Goal: Task Accomplishment & Management: Manage account settings

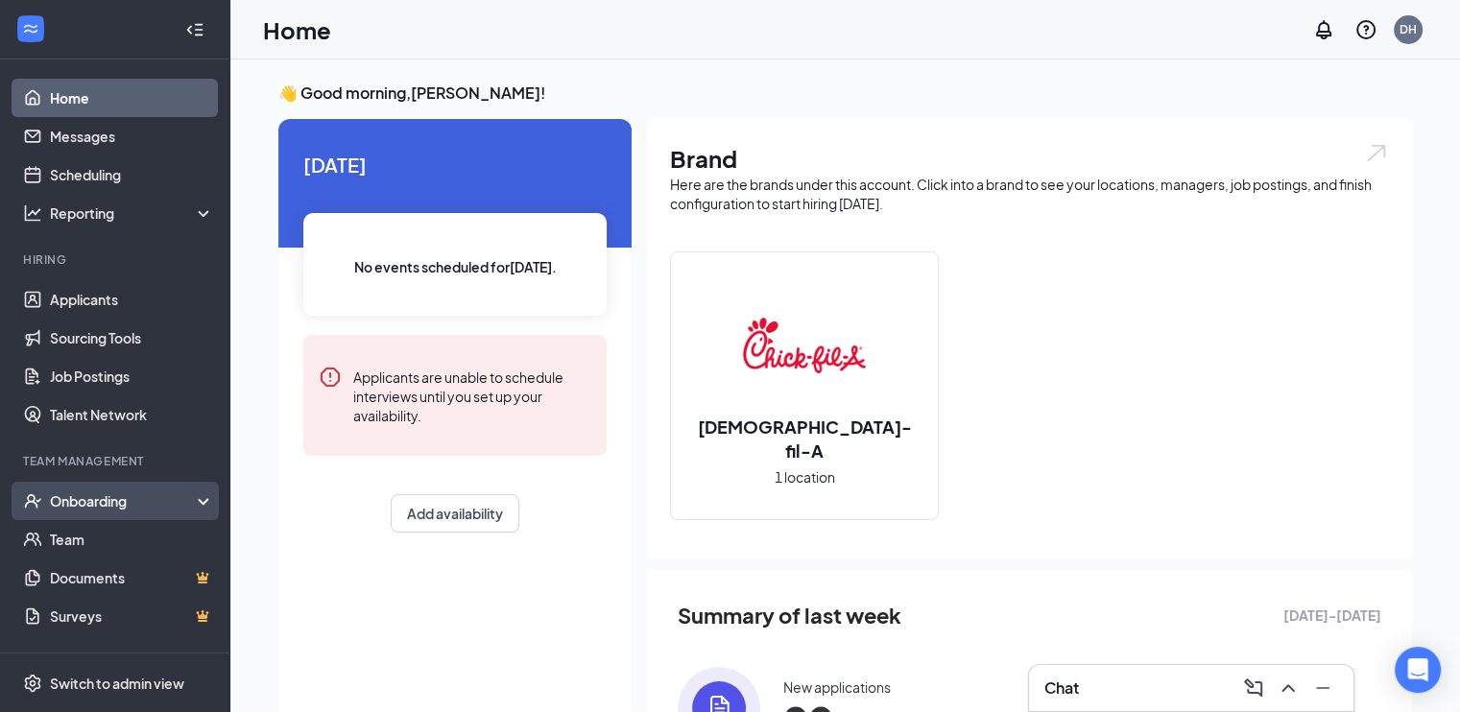
click at [110, 494] on div "Onboarding" at bounding box center [124, 500] width 148 height 19
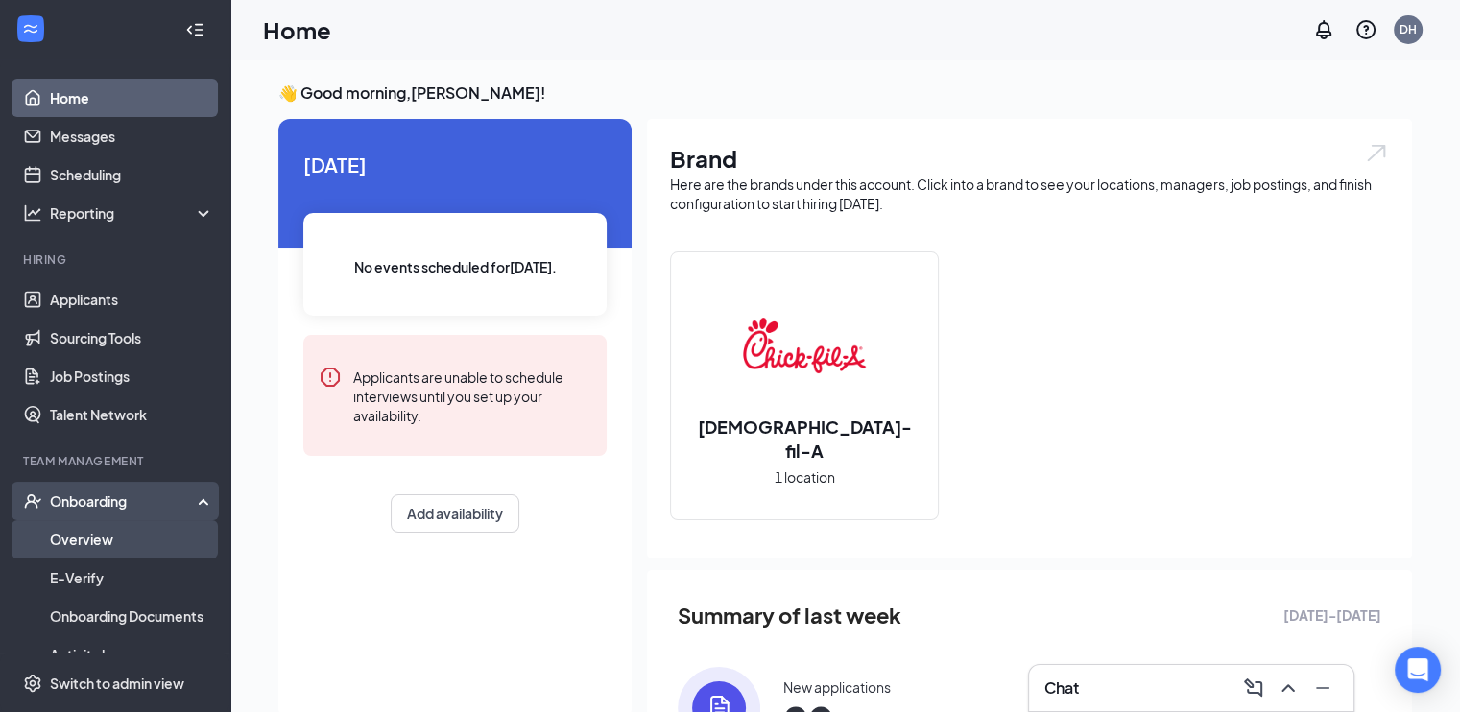
click at [101, 548] on link "Overview" at bounding box center [132, 539] width 164 height 38
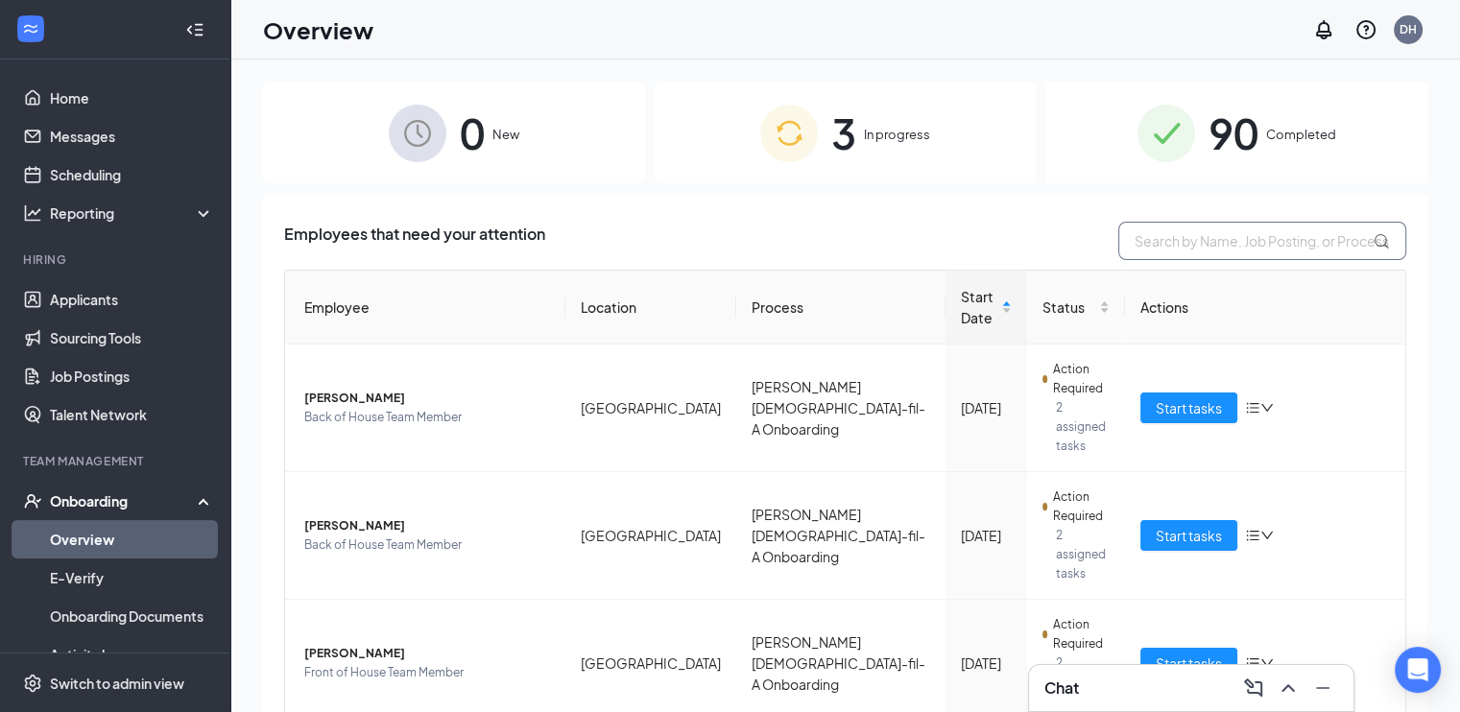
click at [1313, 236] on input "text" at bounding box center [1262, 241] width 288 height 38
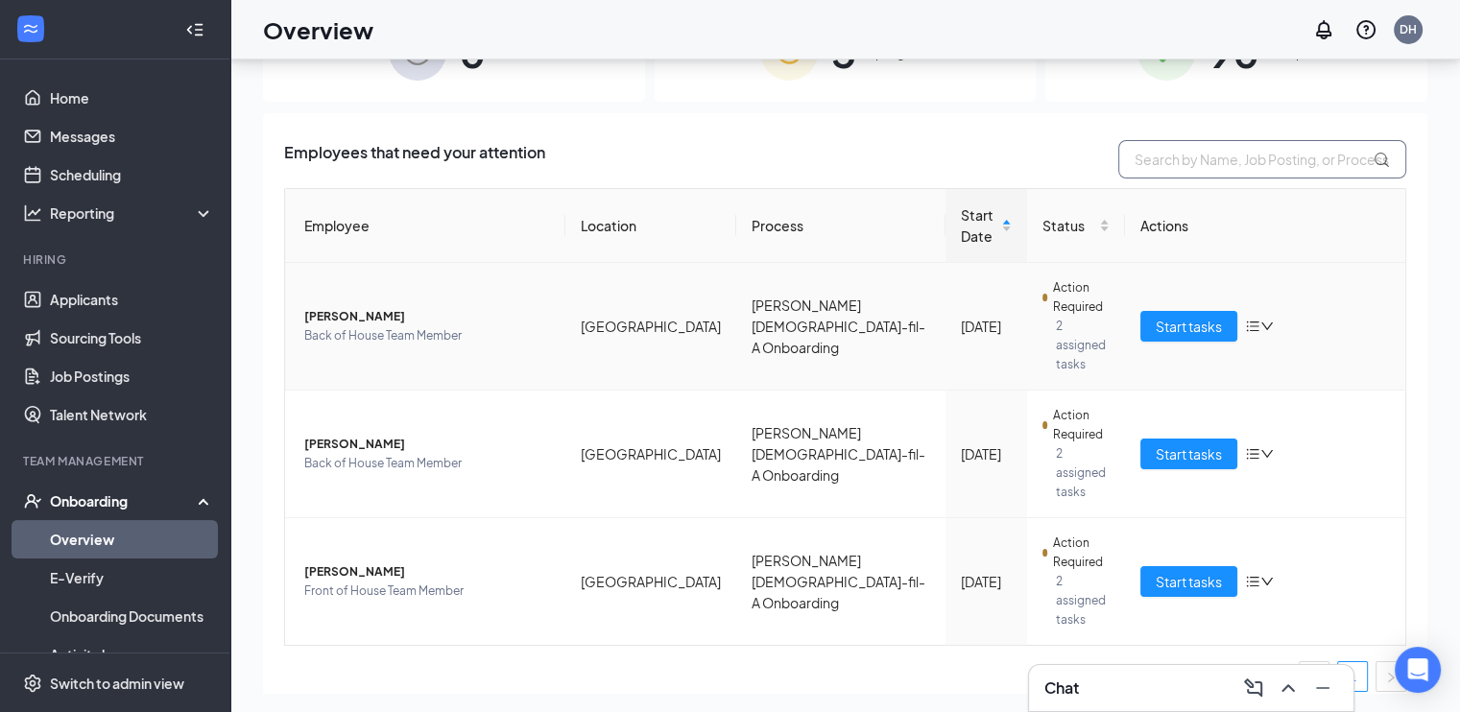
scroll to position [86, 0]
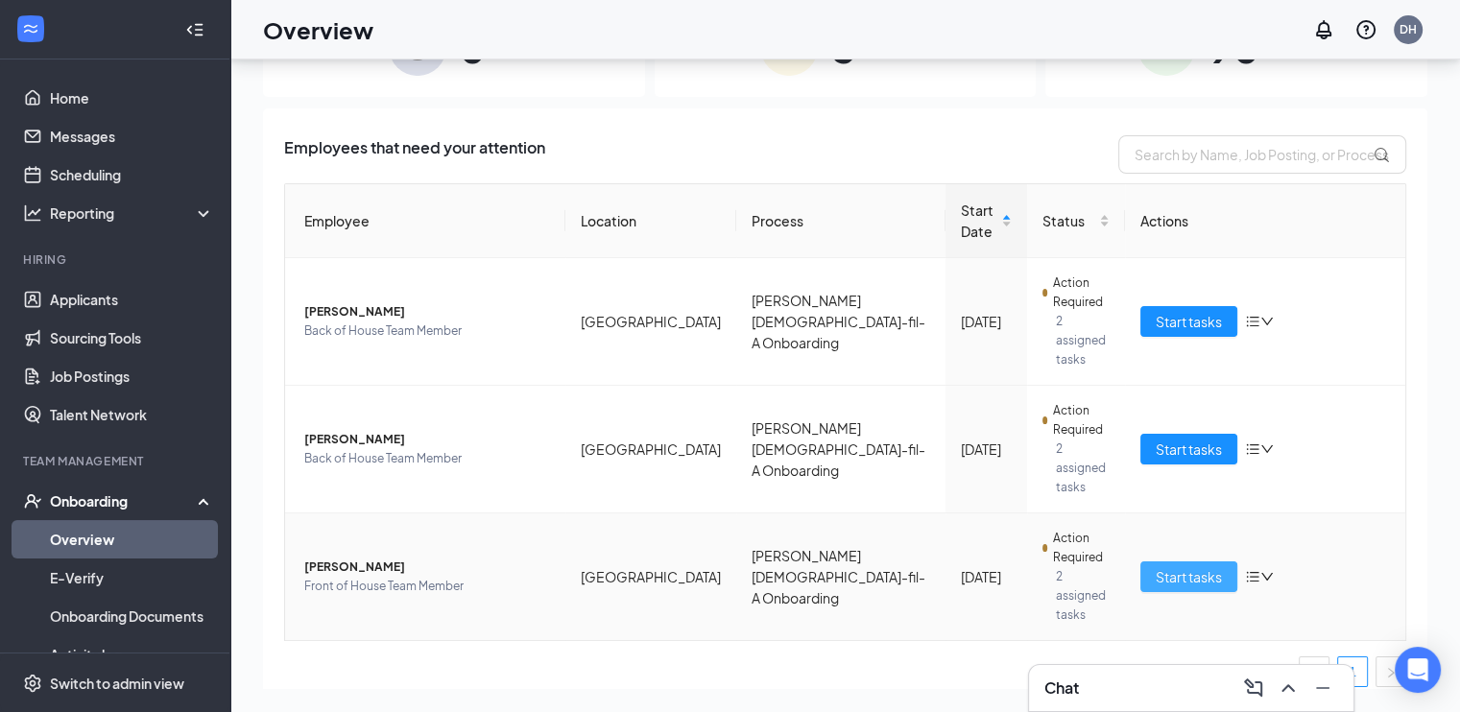
click at [1180, 566] on span "Start tasks" at bounding box center [1188, 576] width 66 height 21
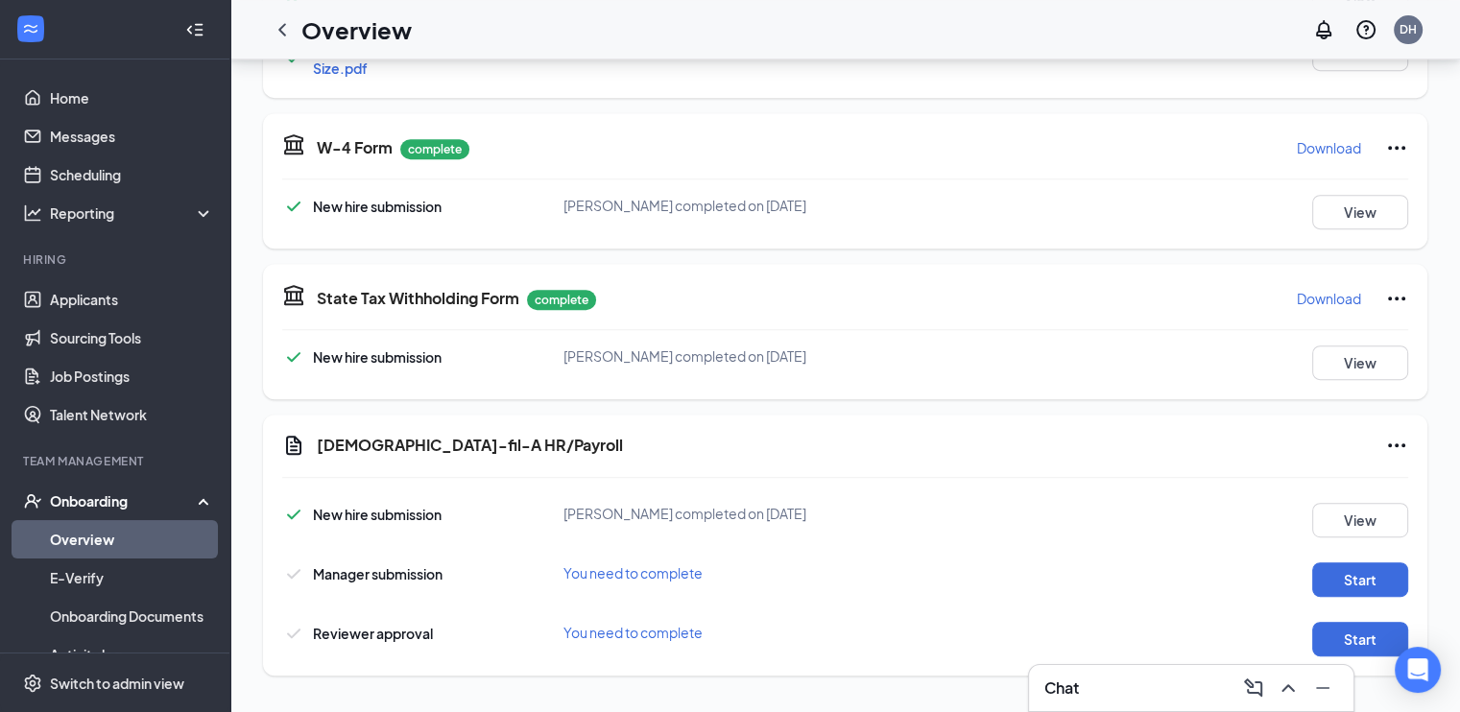
scroll to position [862, 0]
click at [1373, 587] on button "Start" at bounding box center [1360, 578] width 96 height 35
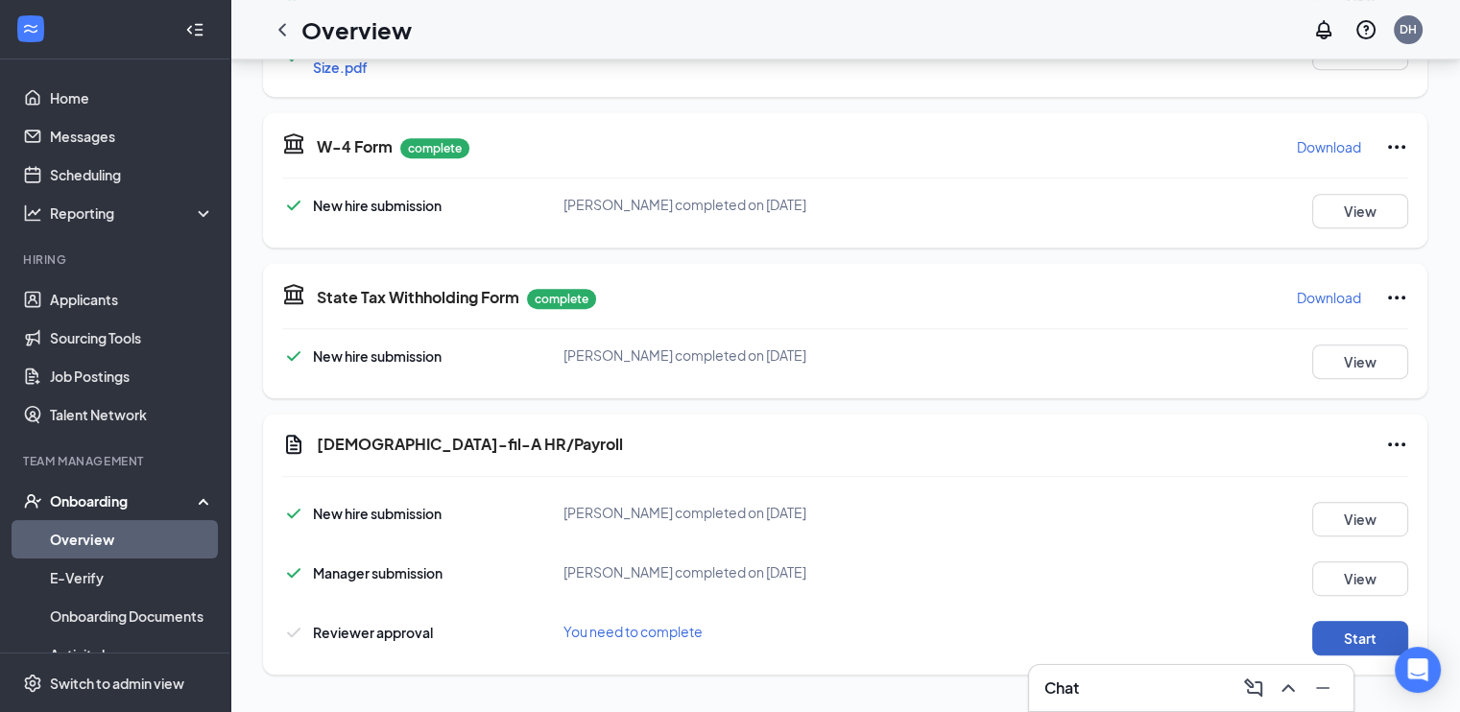
click at [1364, 646] on button "Start" at bounding box center [1360, 638] width 96 height 35
click at [289, 23] on icon "ChevronLeft" at bounding box center [282, 29] width 23 height 23
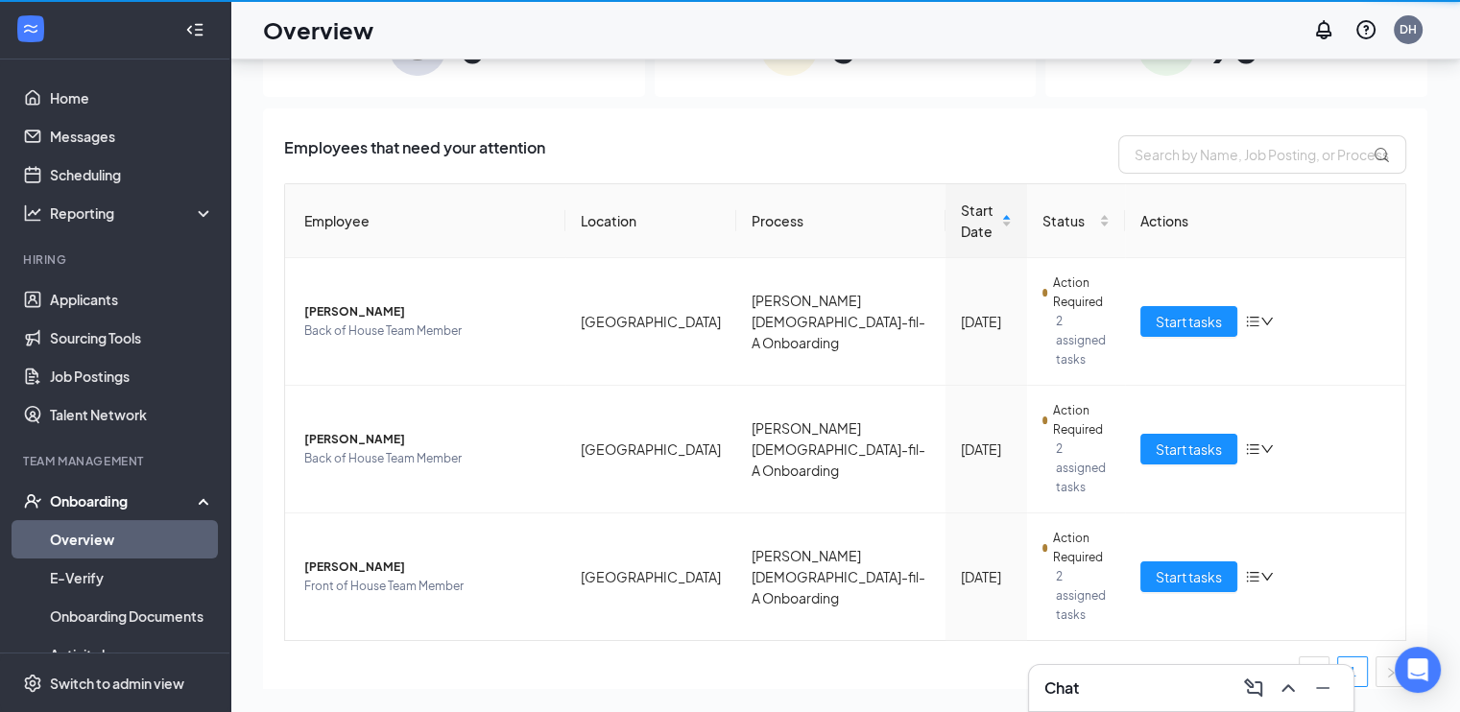
scroll to position [86, 0]
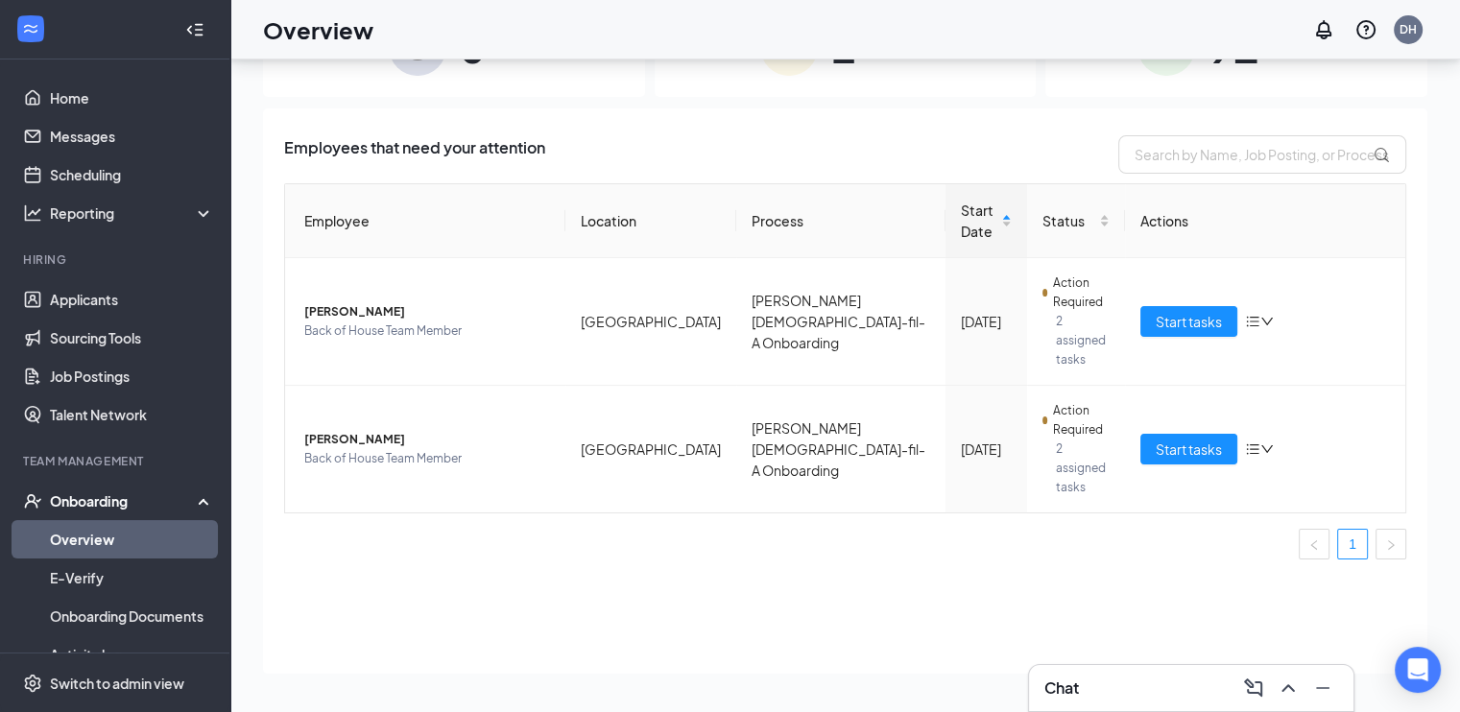
click at [1126, 678] on div "Chat" at bounding box center [1191, 688] width 294 height 31
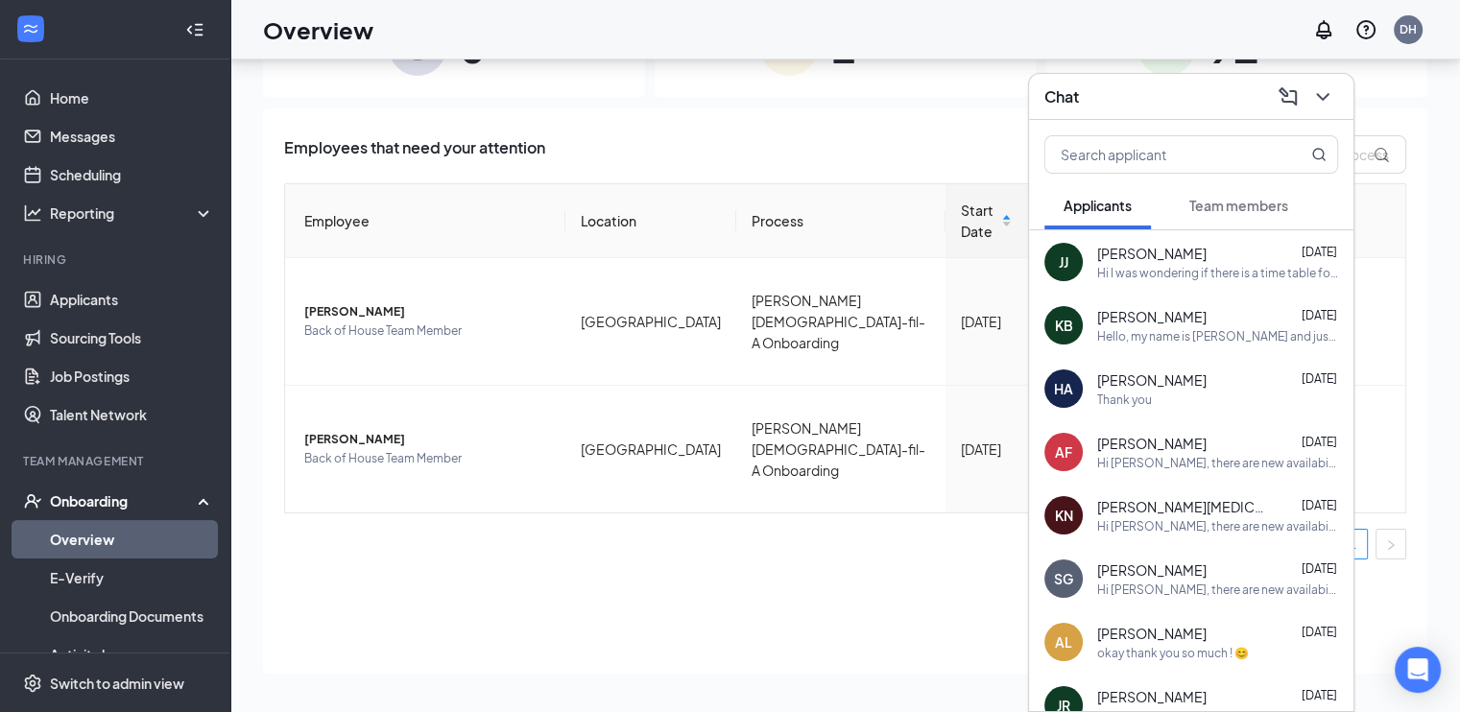
click at [1251, 207] on span "Team members" at bounding box center [1238, 205] width 99 height 17
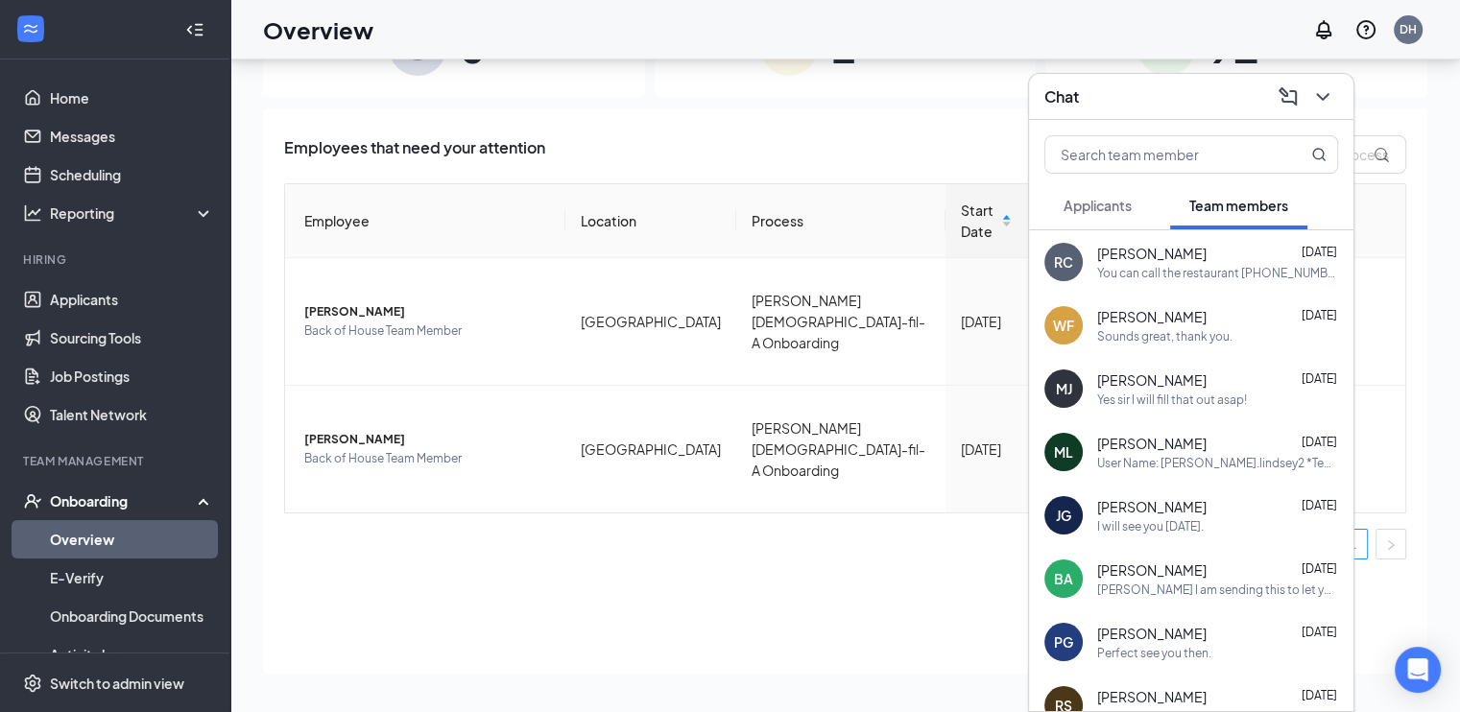
click at [1168, 383] on span "[PERSON_NAME]" at bounding box center [1151, 379] width 109 height 19
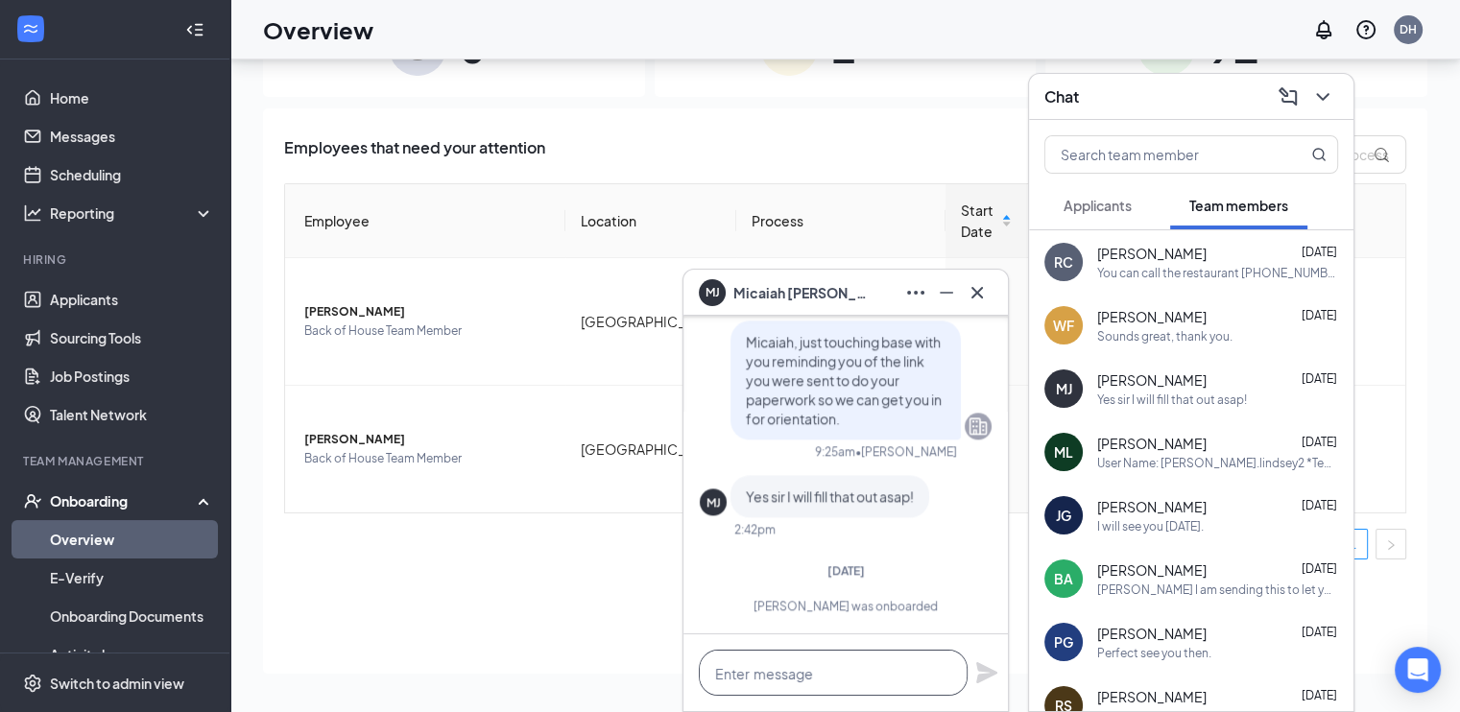
click at [830, 669] on textarea at bounding box center [833, 673] width 269 height 46
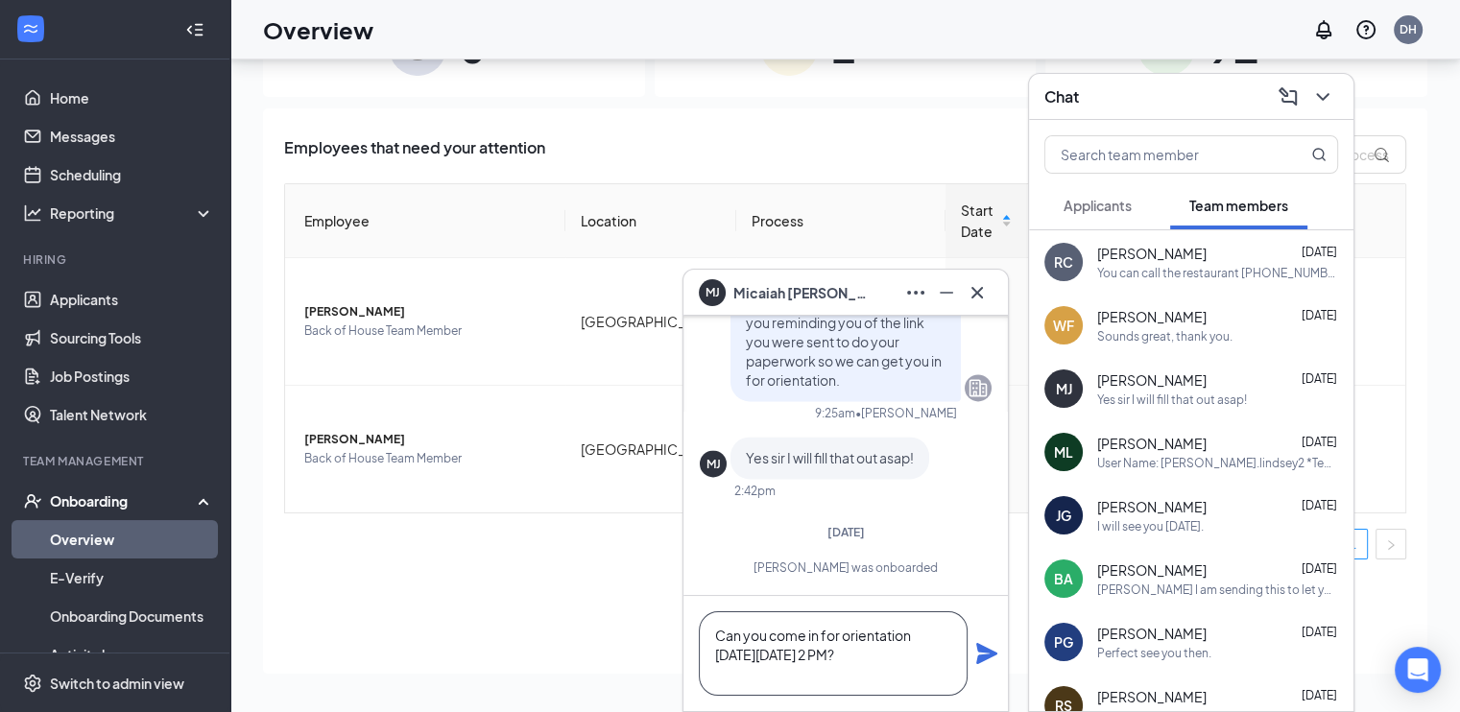
type textarea "Can you come in for orientation [DATE][DATE] 2 PM?"
click at [989, 651] on icon "Plane" at bounding box center [986, 653] width 21 height 21
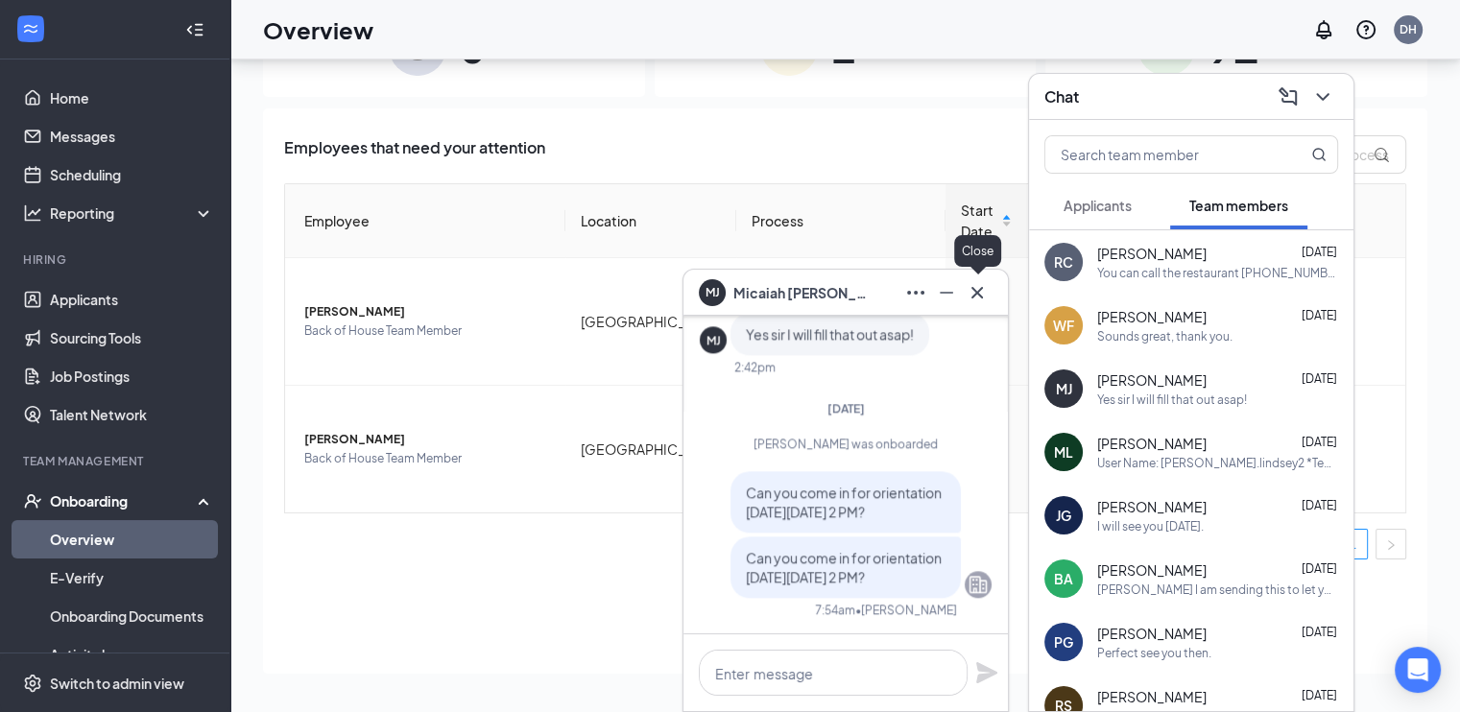
click at [979, 295] on icon "Cross" at bounding box center [977, 292] width 12 height 12
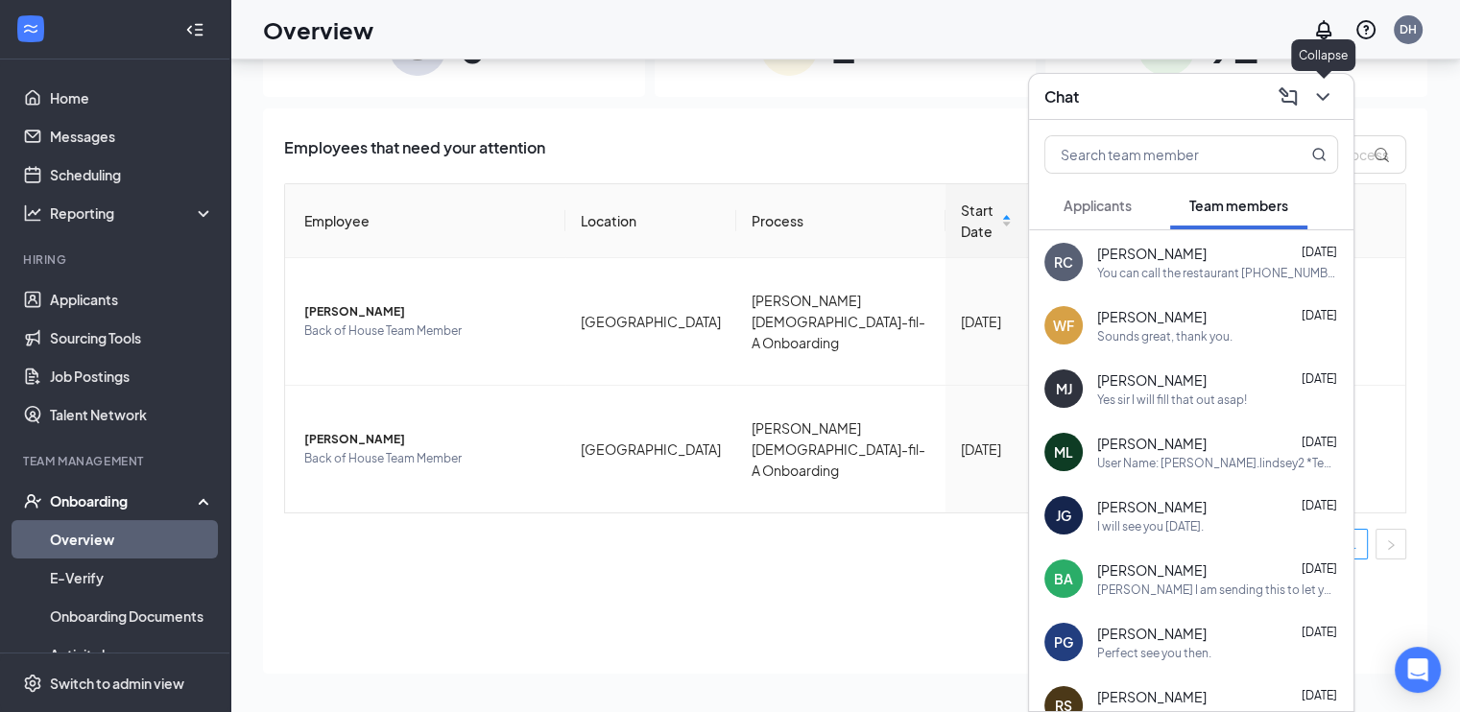
click at [1322, 93] on icon "ChevronDown" at bounding box center [1322, 96] width 23 height 23
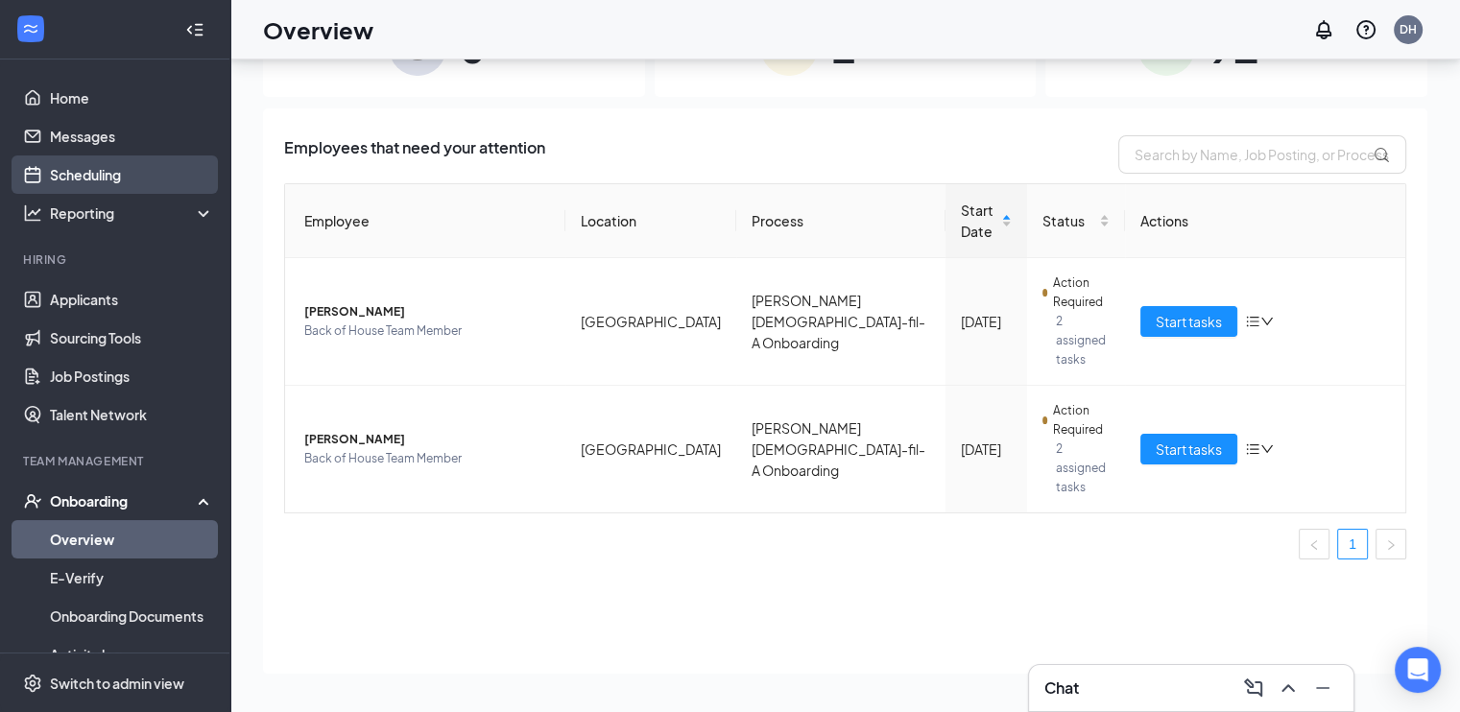
click at [86, 172] on link "Scheduling" at bounding box center [132, 174] width 164 height 38
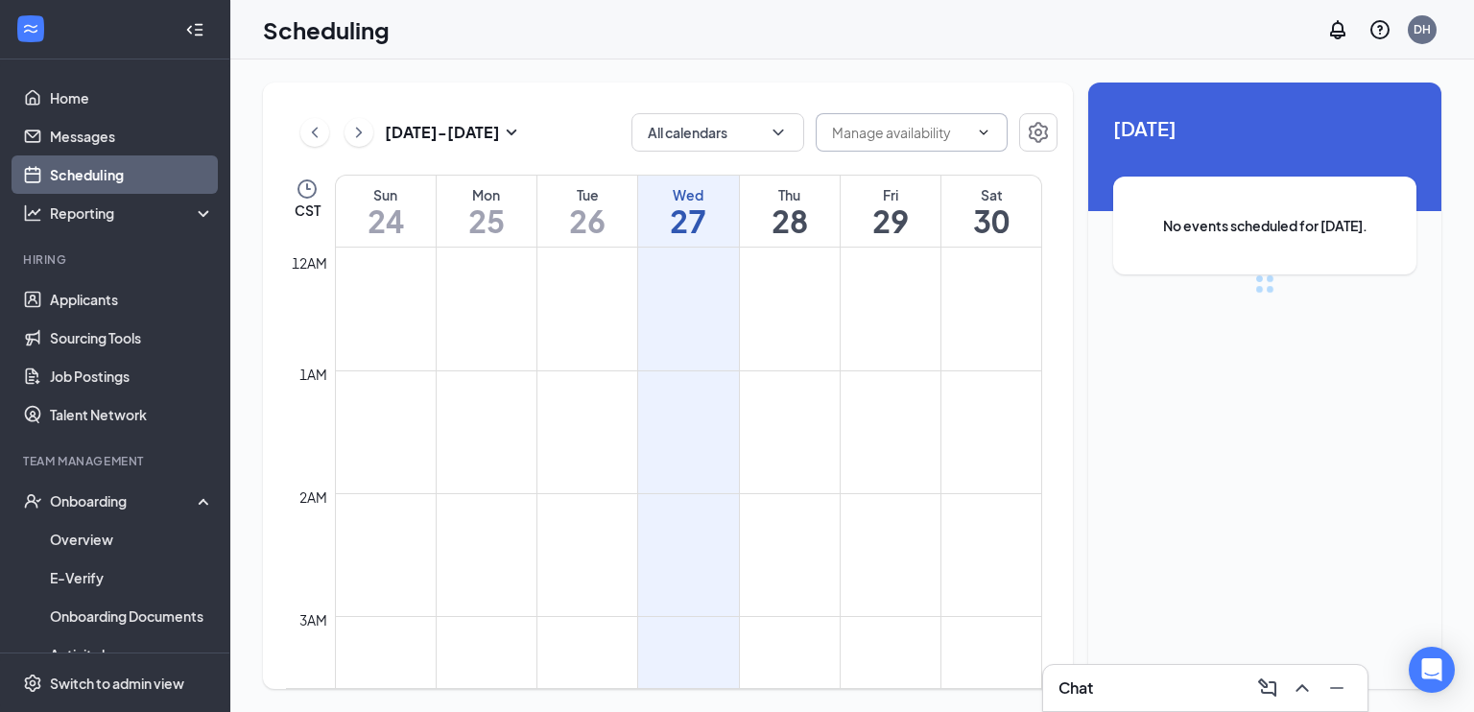
scroll to position [943, 0]
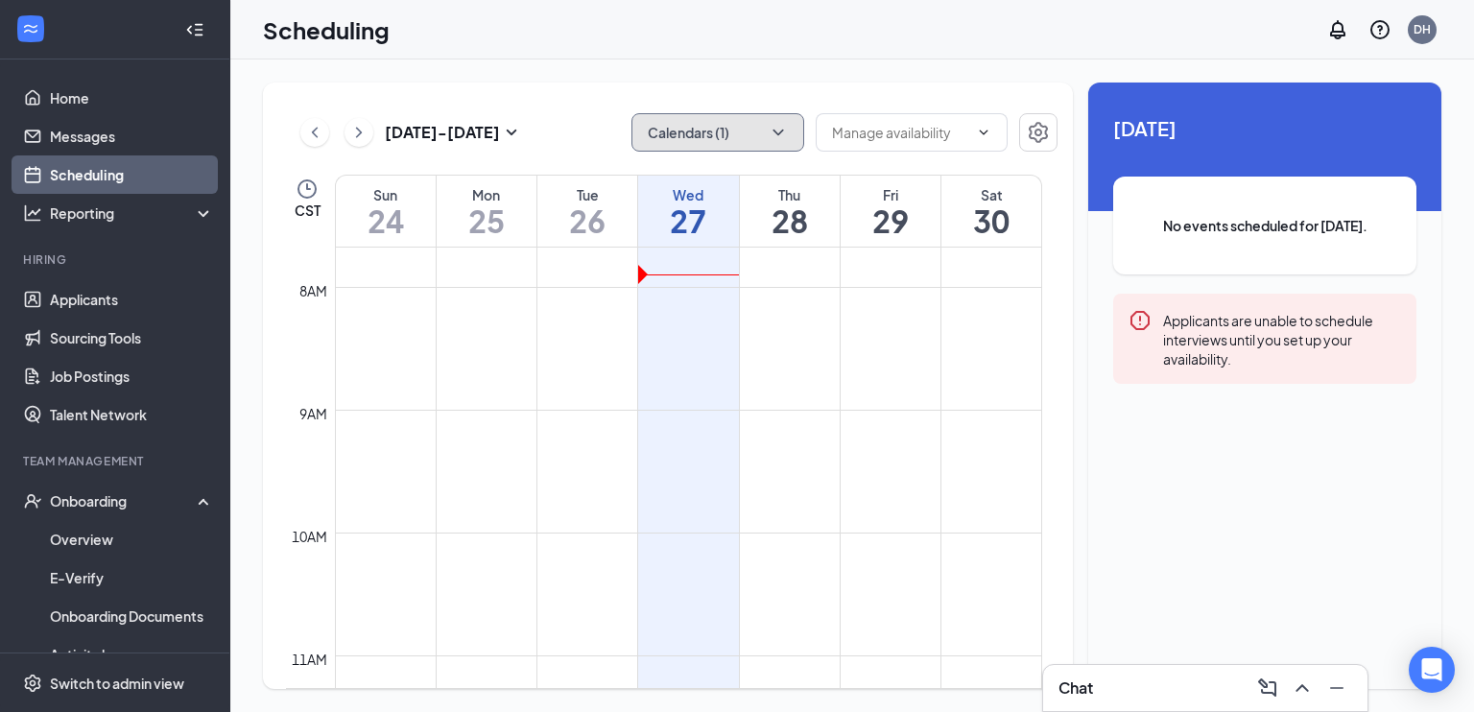
click at [725, 133] on button "Calendars (1)" at bounding box center [717, 132] width 173 height 38
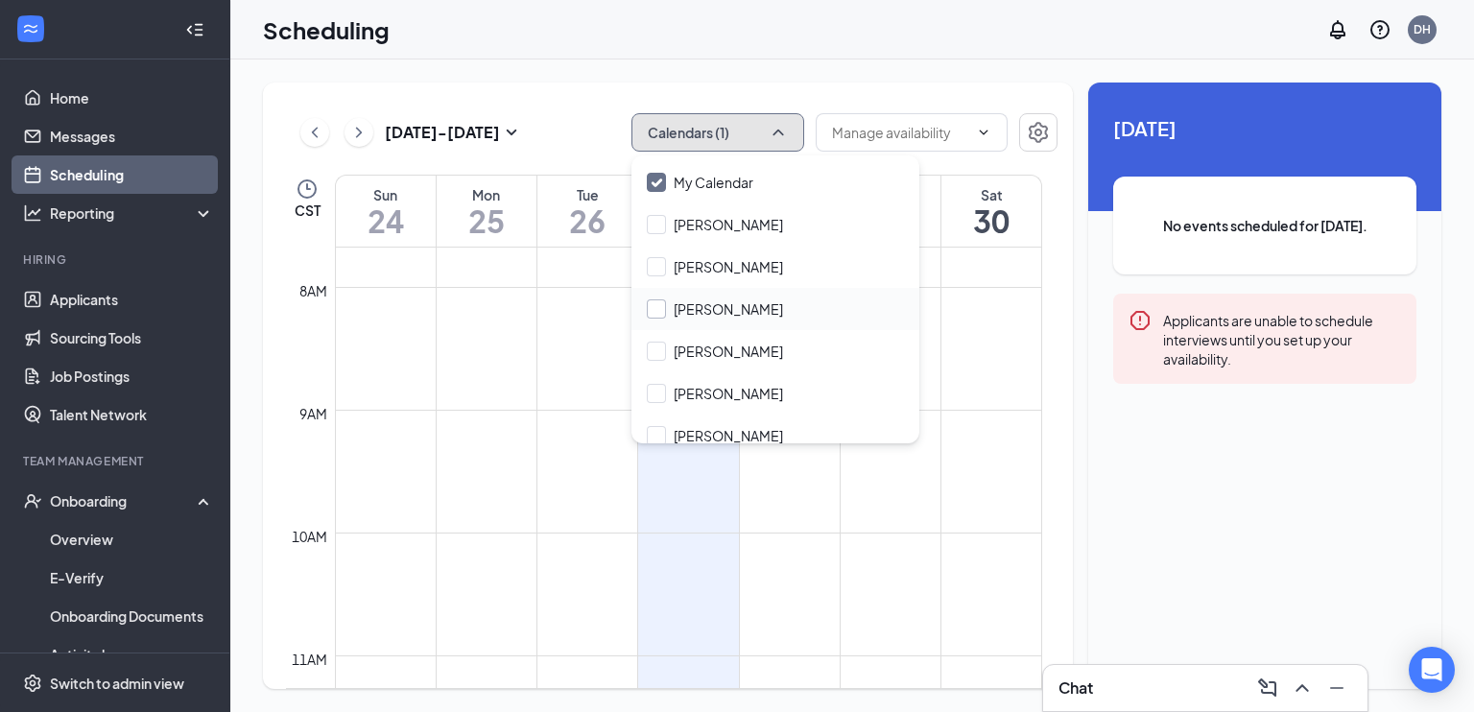
scroll to position [92, 0]
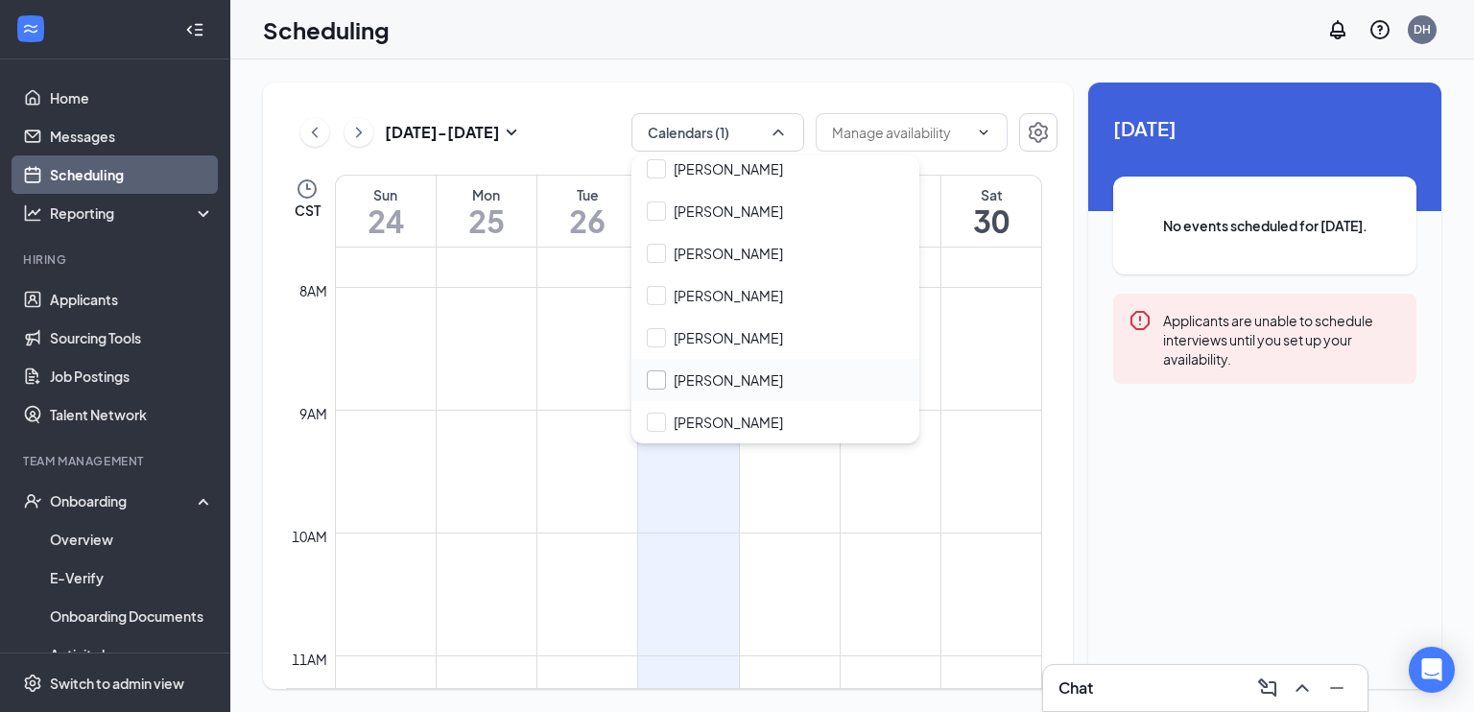
click at [723, 375] on input "[PERSON_NAME]" at bounding box center [715, 379] width 136 height 19
checkbox input "true"
click at [950, 33] on div "Scheduling DH" at bounding box center [852, 29] width 1244 height 59
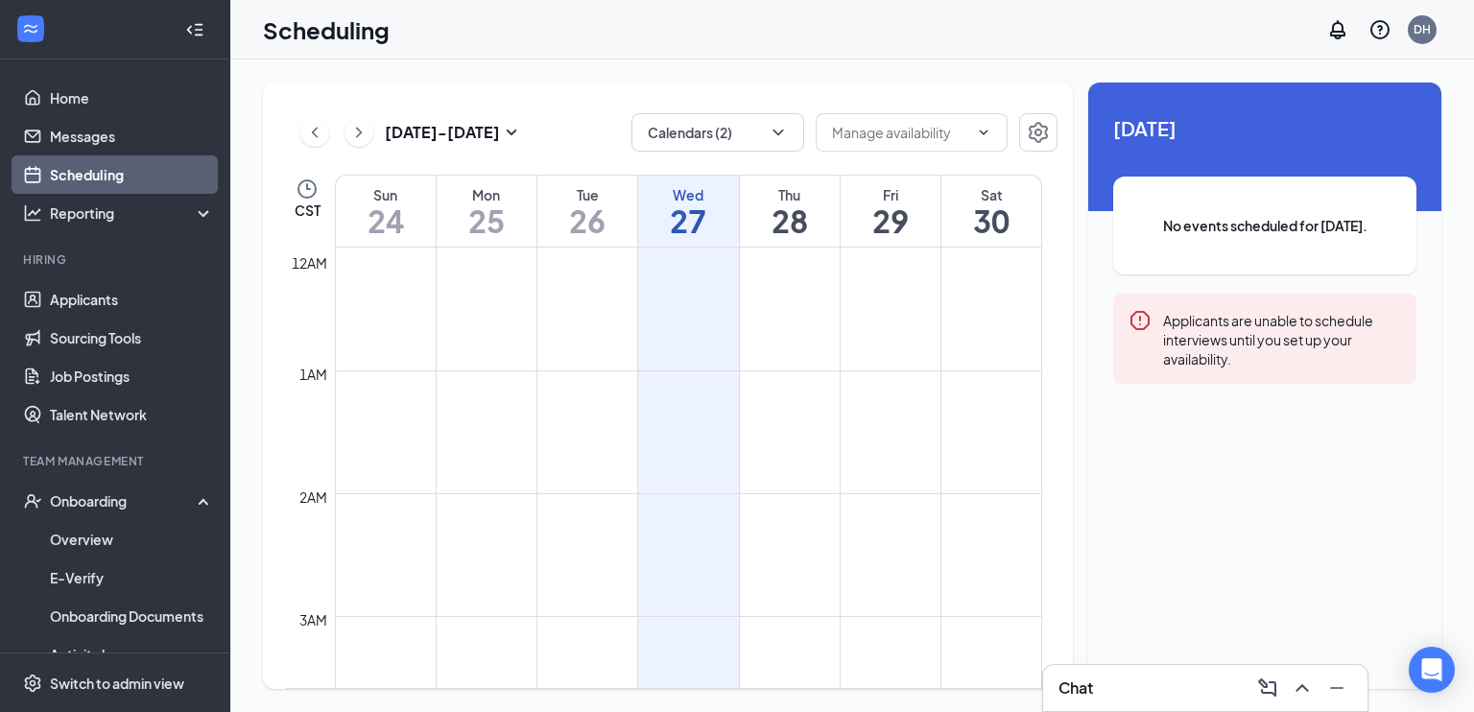
click at [843, 39] on div "Scheduling DH" at bounding box center [852, 29] width 1244 height 59
click at [87, 511] on div "Onboarding" at bounding box center [115, 501] width 230 height 38
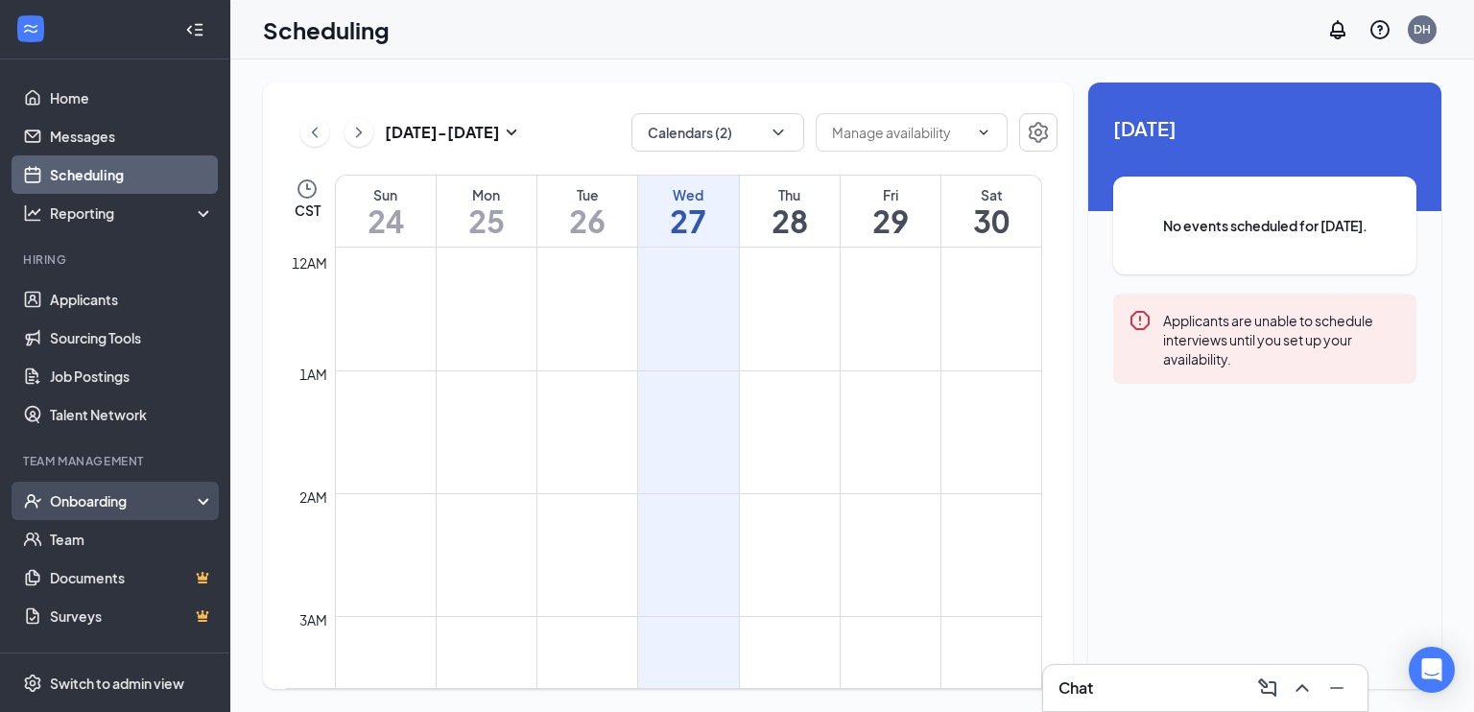
click at [95, 512] on div "Onboarding" at bounding box center [115, 501] width 230 height 38
click at [99, 543] on link "Overview" at bounding box center [132, 539] width 164 height 38
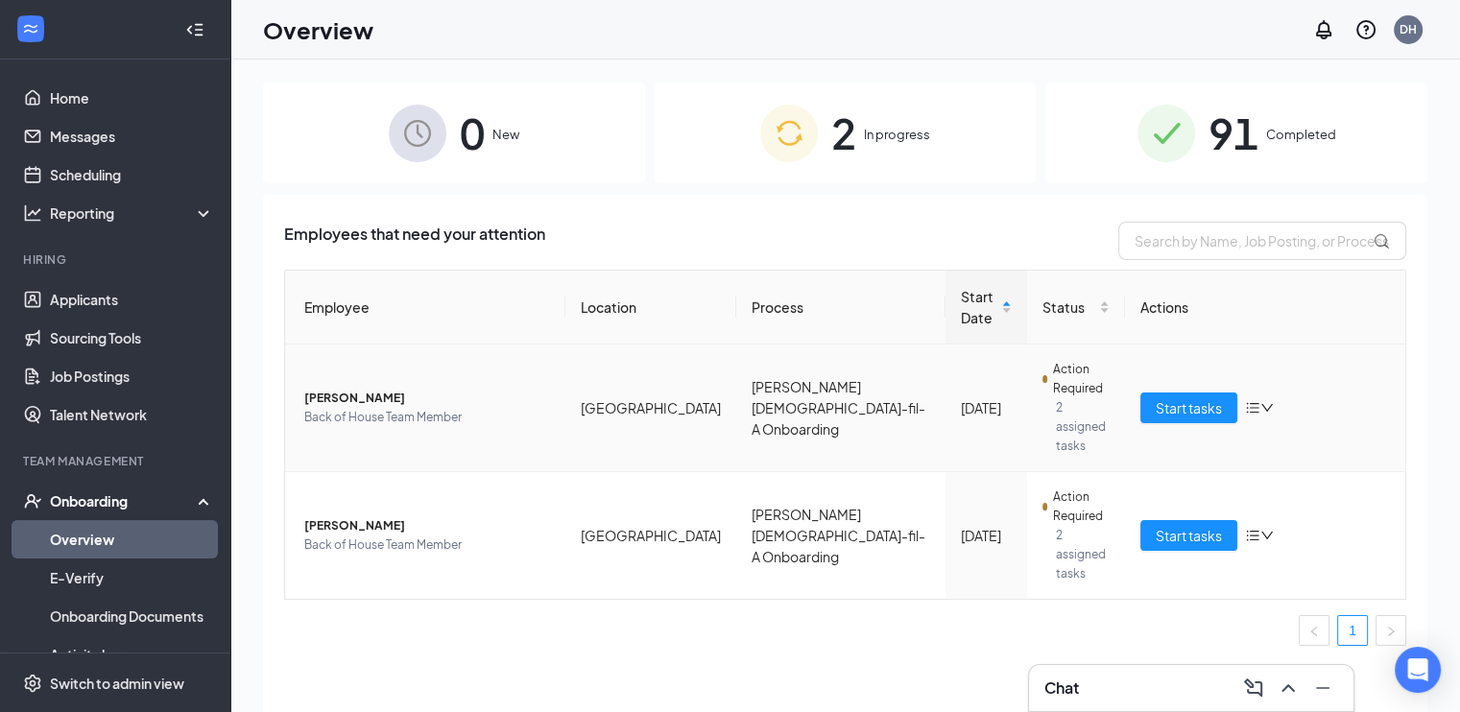
click at [1262, 401] on icon "down" at bounding box center [1266, 407] width 13 height 13
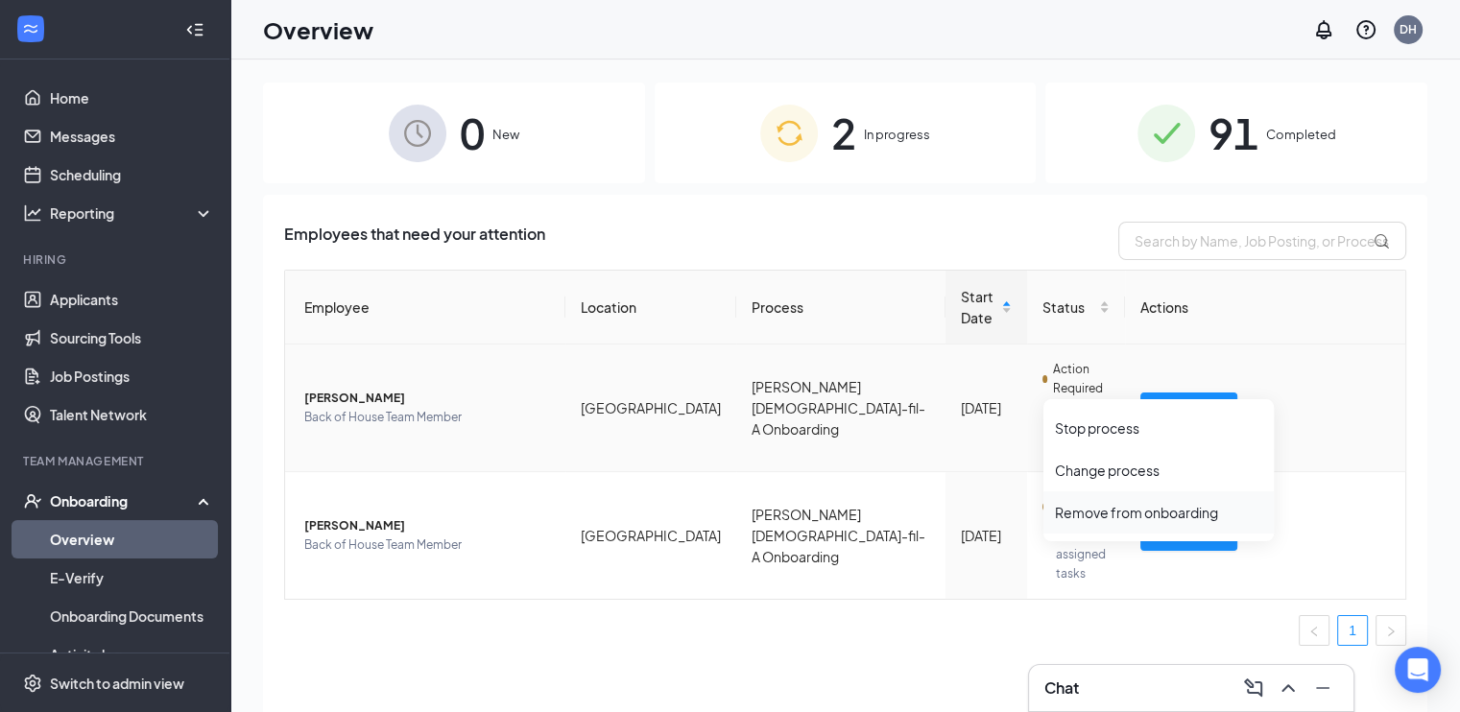
click at [1201, 511] on div "Remove from onboarding" at bounding box center [1158, 512] width 207 height 19
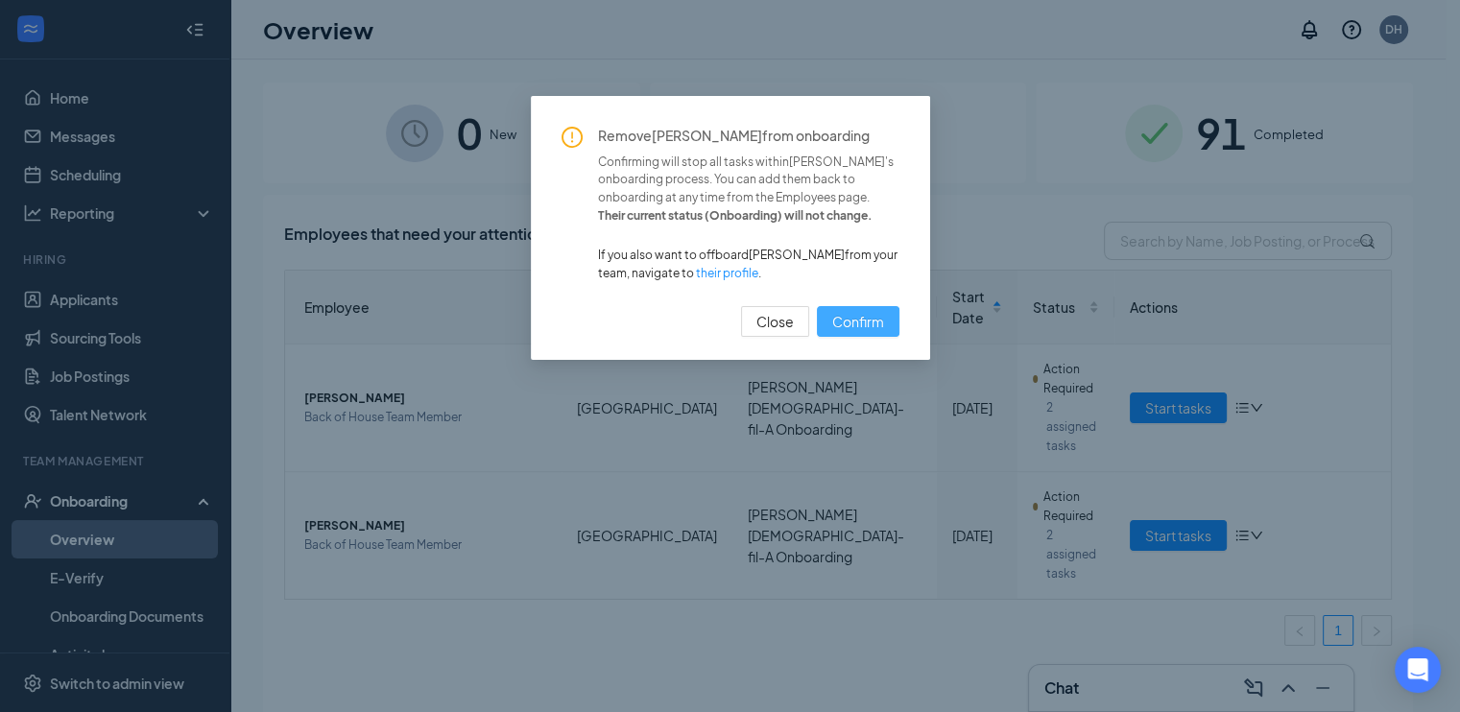
click at [854, 321] on span "Confirm" at bounding box center [858, 321] width 52 height 21
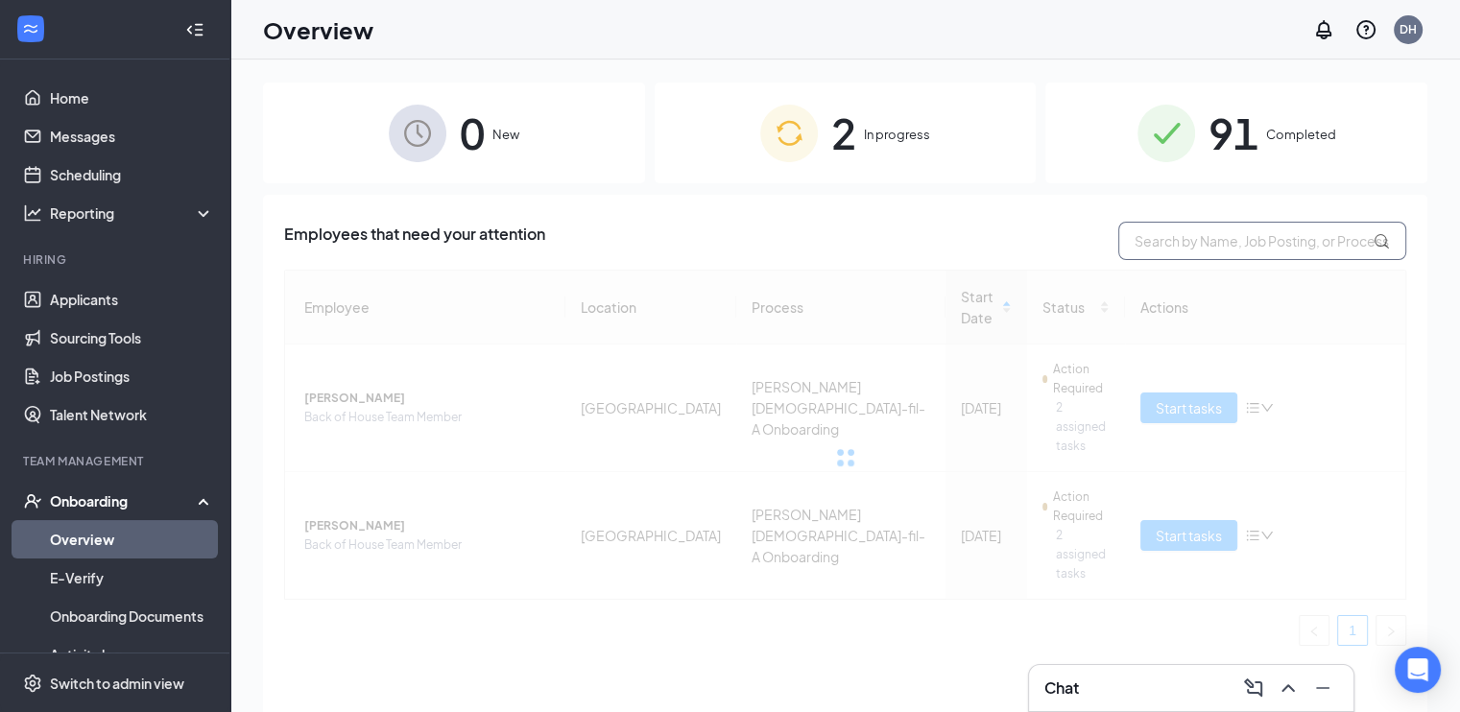
click at [1258, 236] on input "text" at bounding box center [1262, 241] width 288 height 38
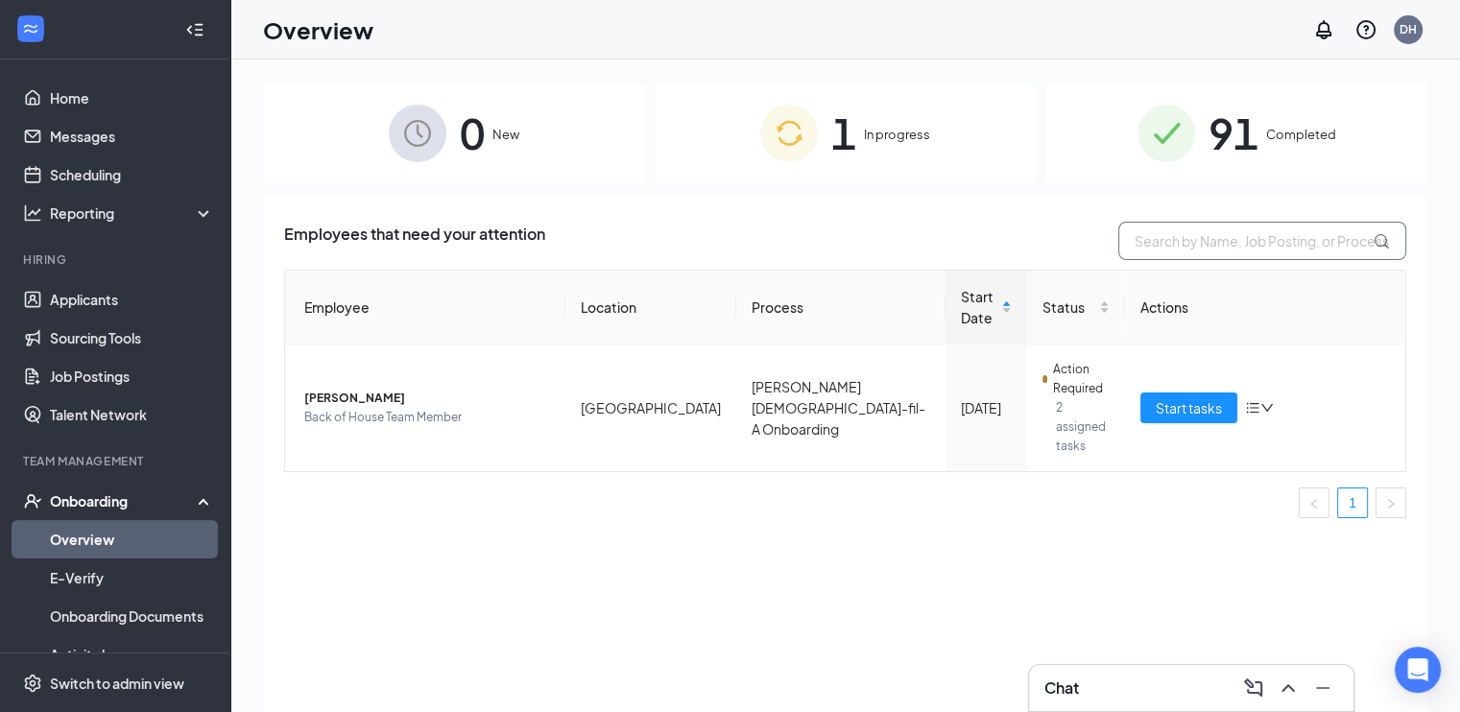
type input "A"
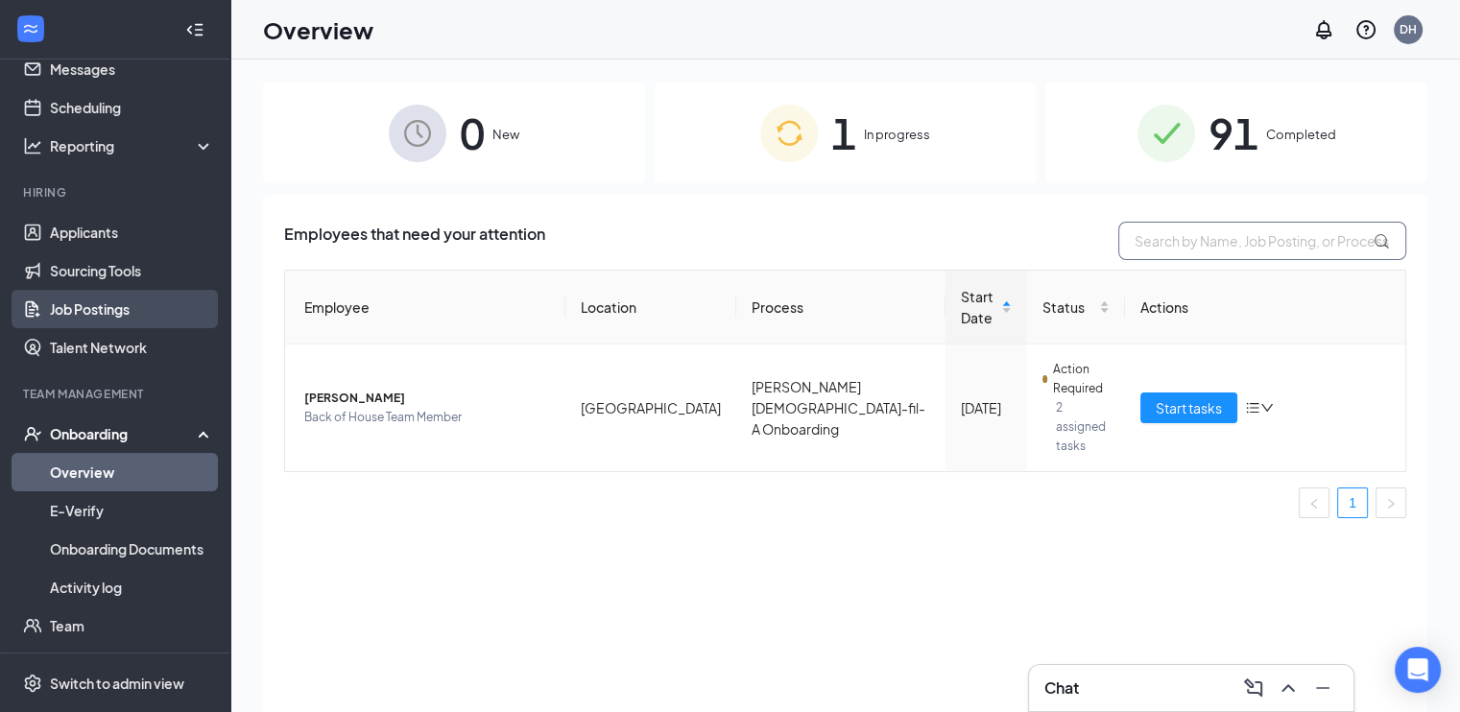
scroll to position [143, 0]
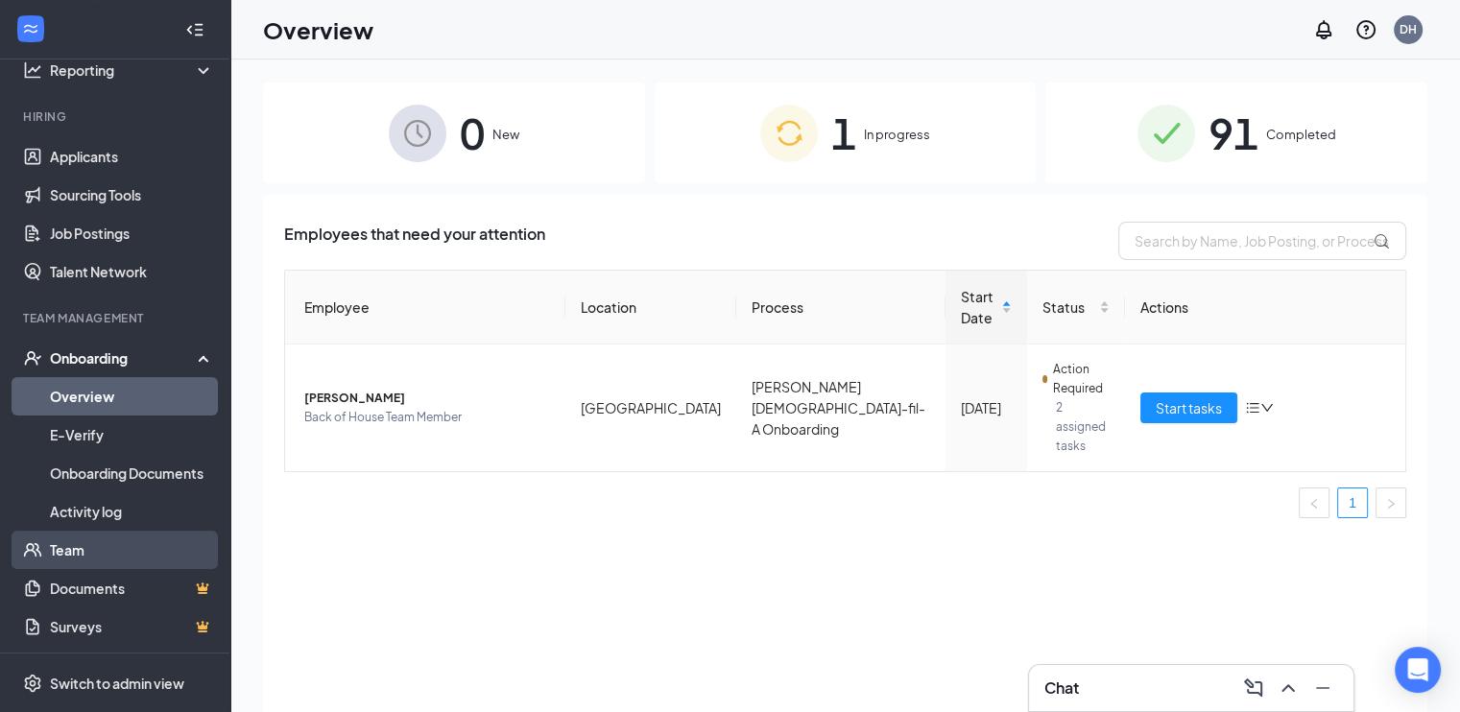
click at [101, 545] on link "Team" at bounding box center [132, 550] width 164 height 38
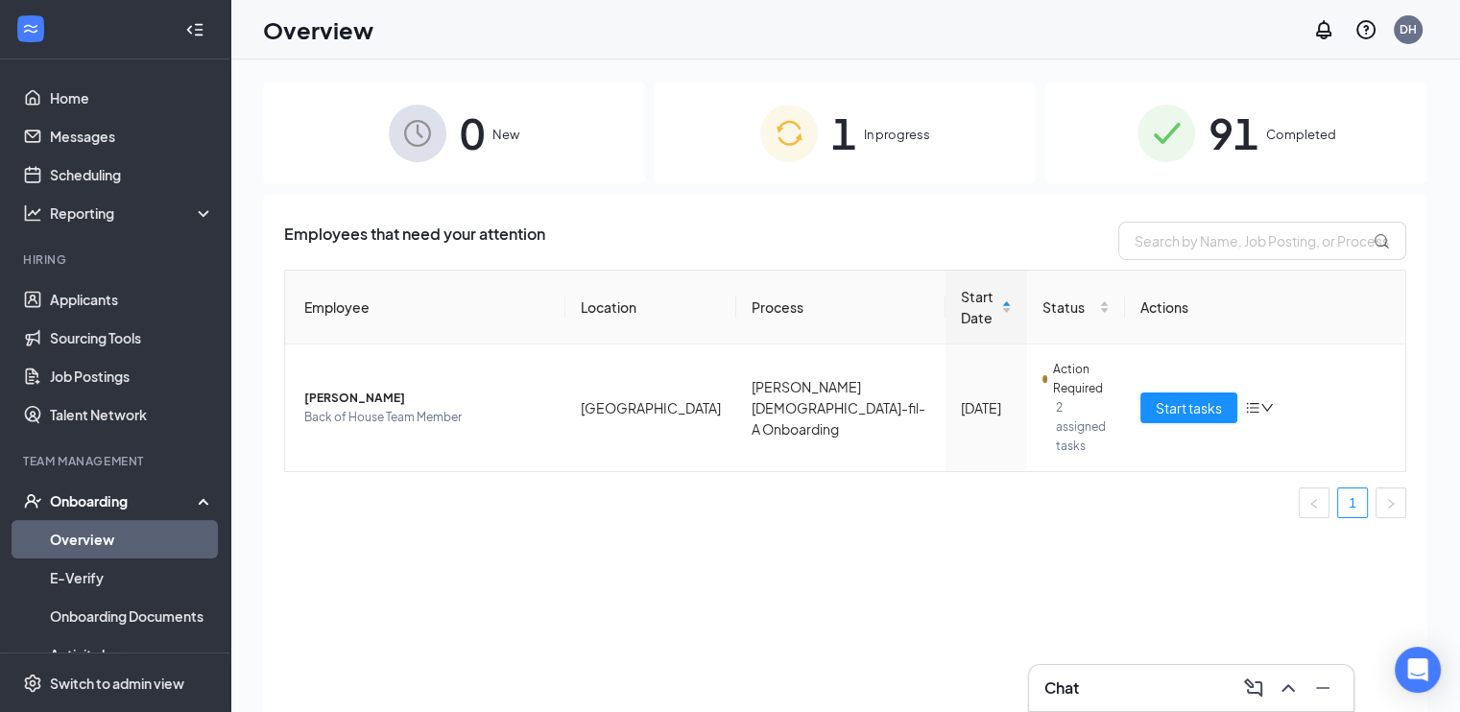
click at [979, 552] on div "Employees that need your attention Employee Location Process Start Date Status …" at bounding box center [845, 477] width 1164 height 565
click at [1141, 676] on div "Chat" at bounding box center [1191, 688] width 294 height 31
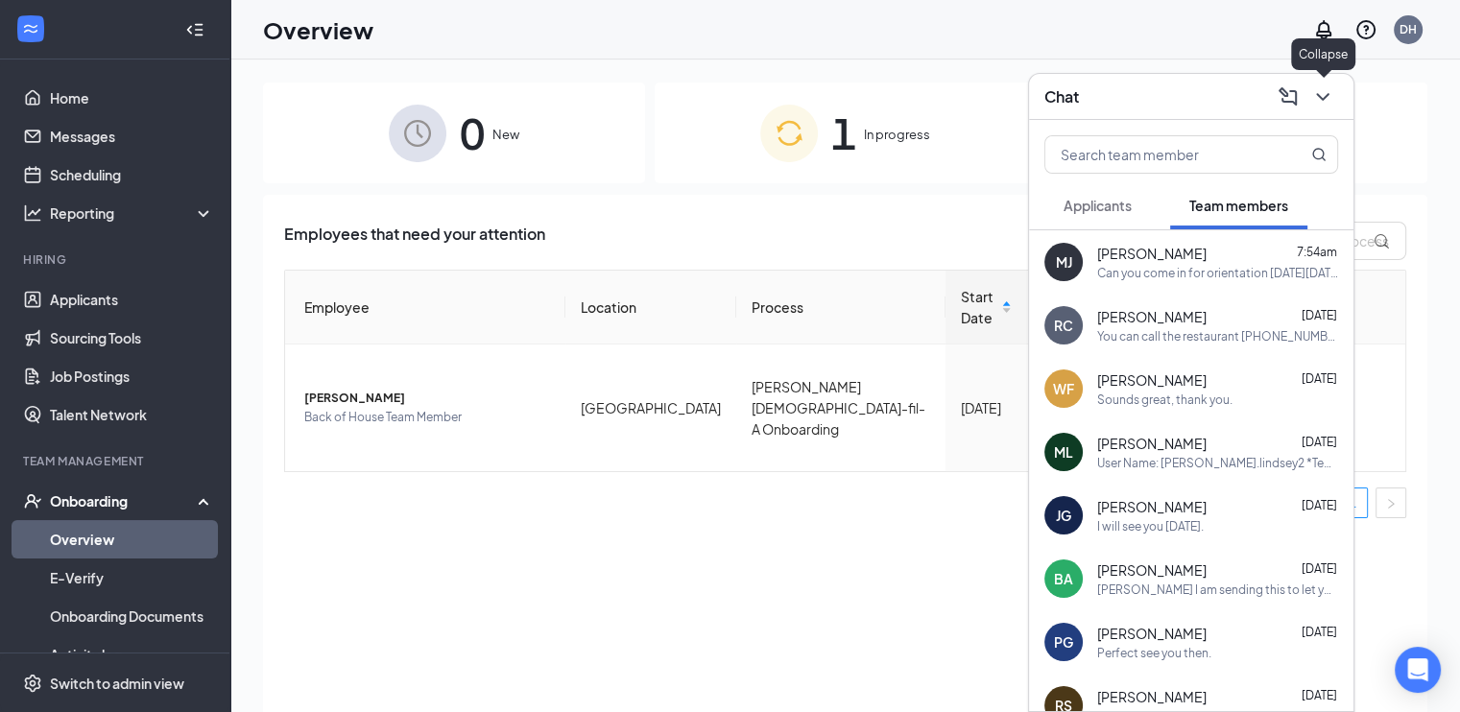
click at [1329, 95] on icon "ChevronDown" at bounding box center [1322, 96] width 23 height 23
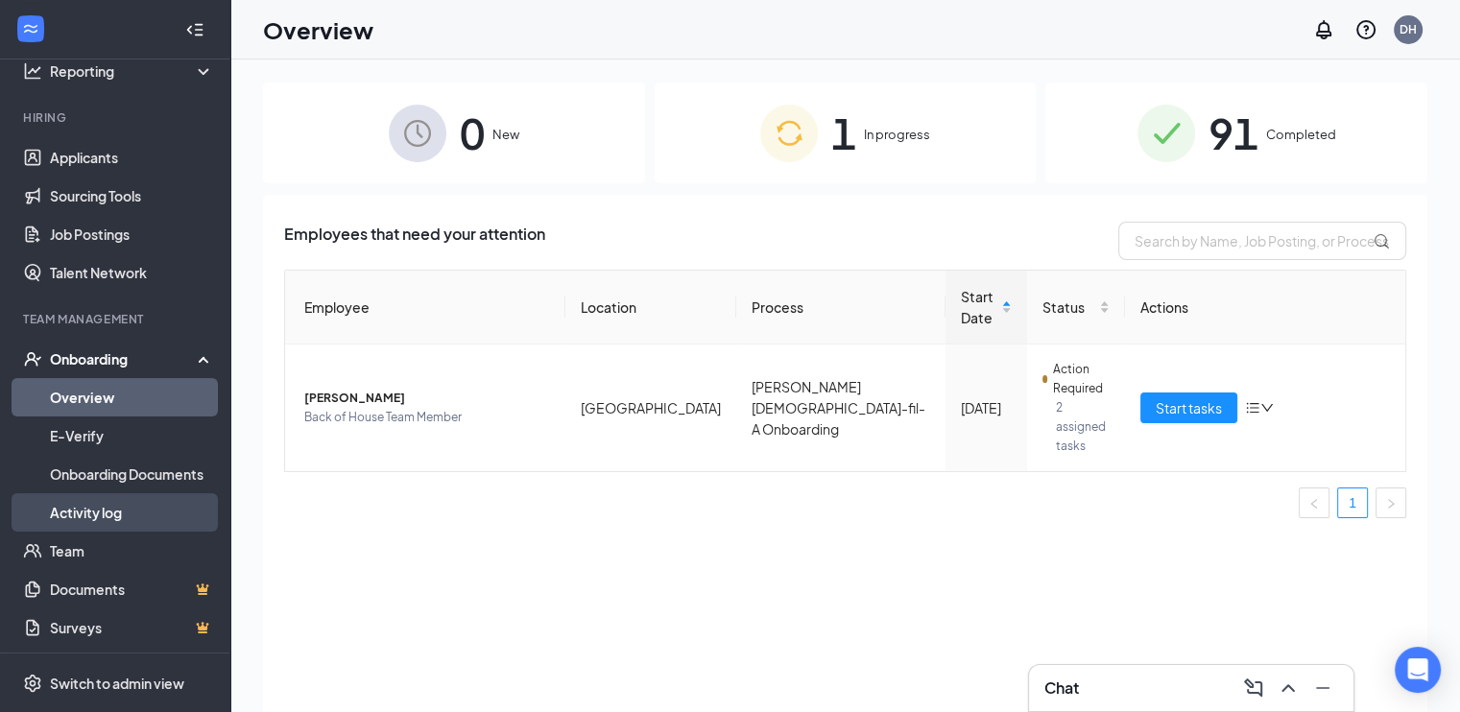
scroll to position [143, 0]
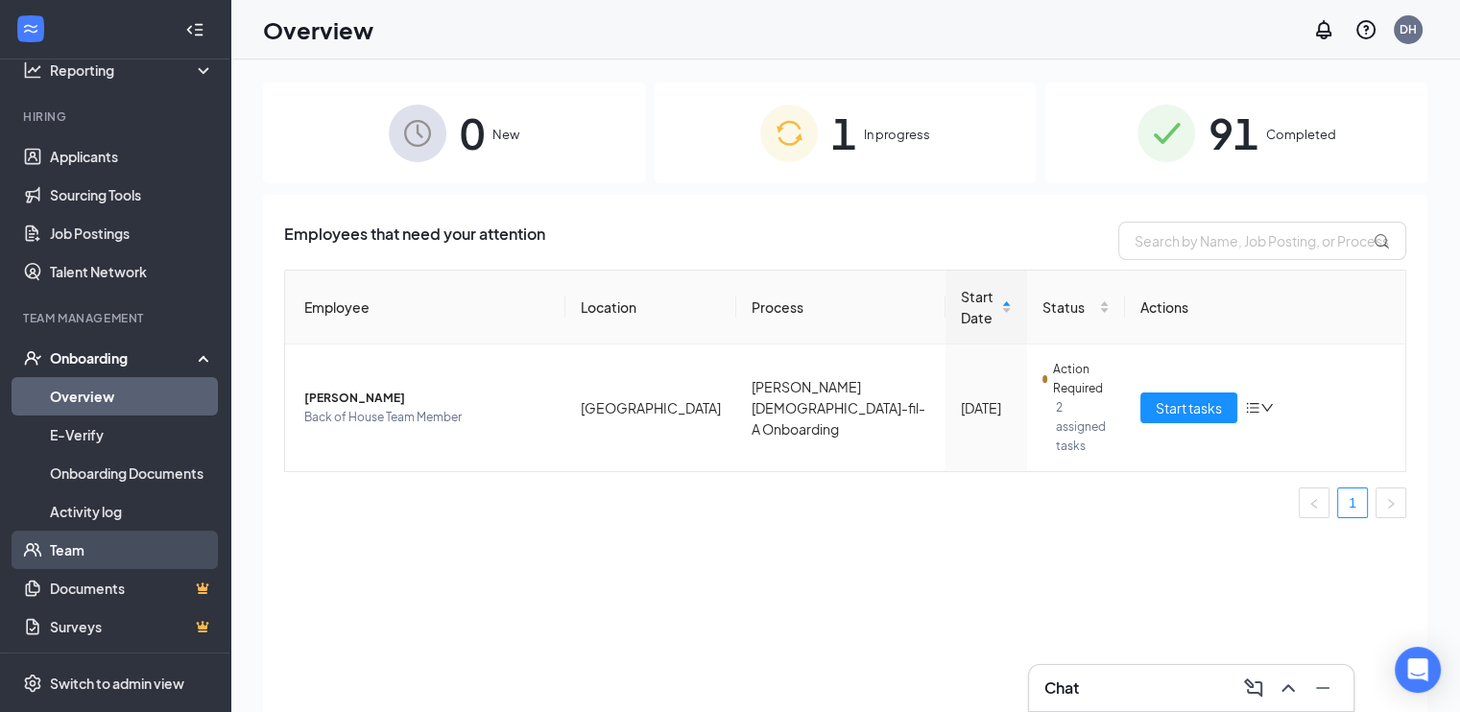
click at [73, 548] on link "Team" at bounding box center [132, 550] width 164 height 38
